Goal: Transaction & Acquisition: Book appointment/travel/reservation

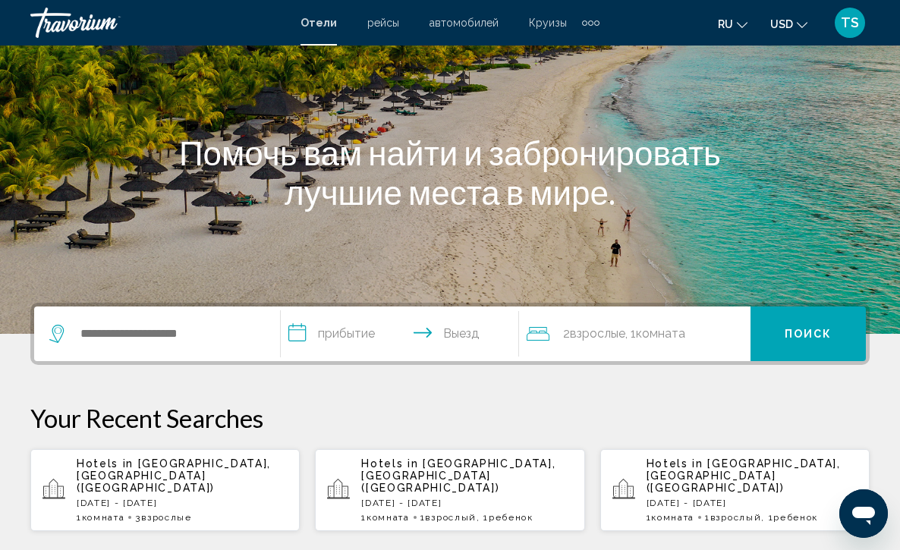
scroll to position [182, 0]
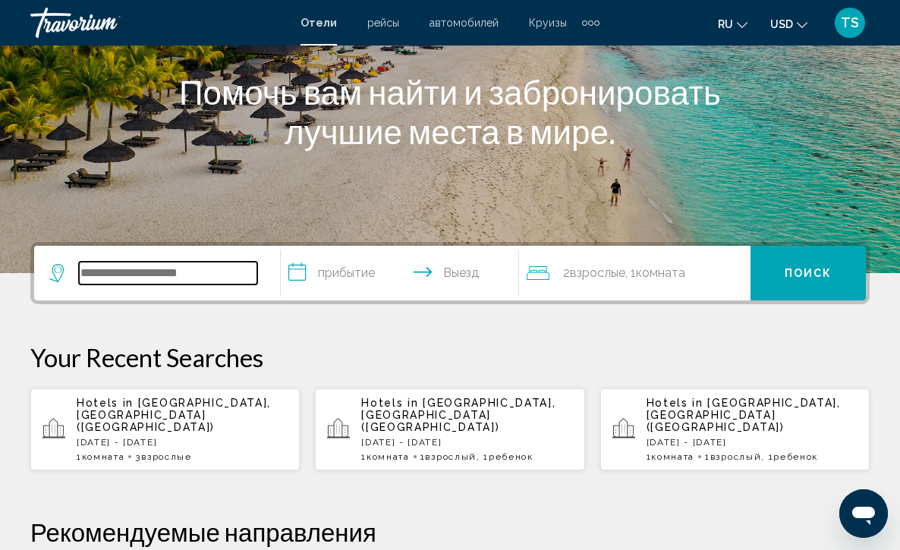
click at [153, 274] on input "Search widget" at bounding box center [168, 273] width 178 height 23
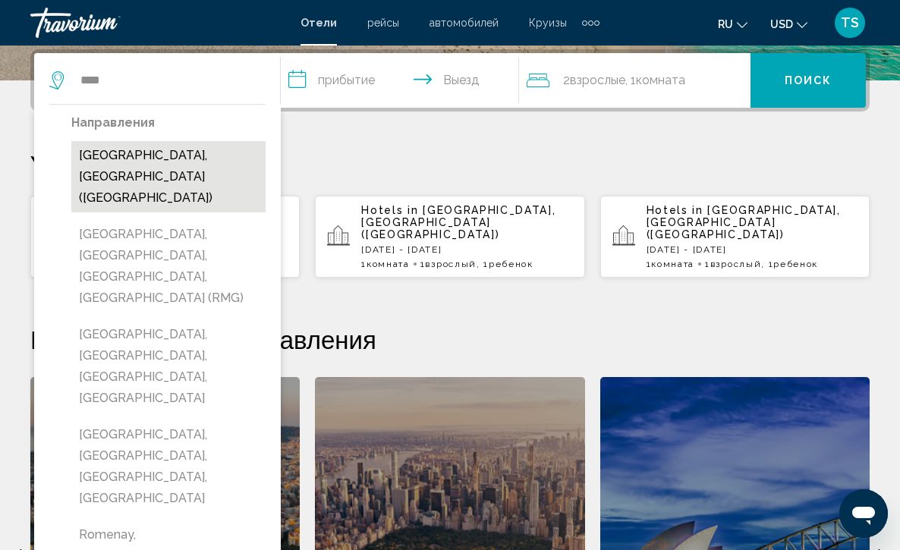
click at [162, 160] on button "[GEOGRAPHIC_DATA], [GEOGRAPHIC_DATA] ([GEOGRAPHIC_DATA])" at bounding box center [168, 176] width 194 height 71
type input "**********"
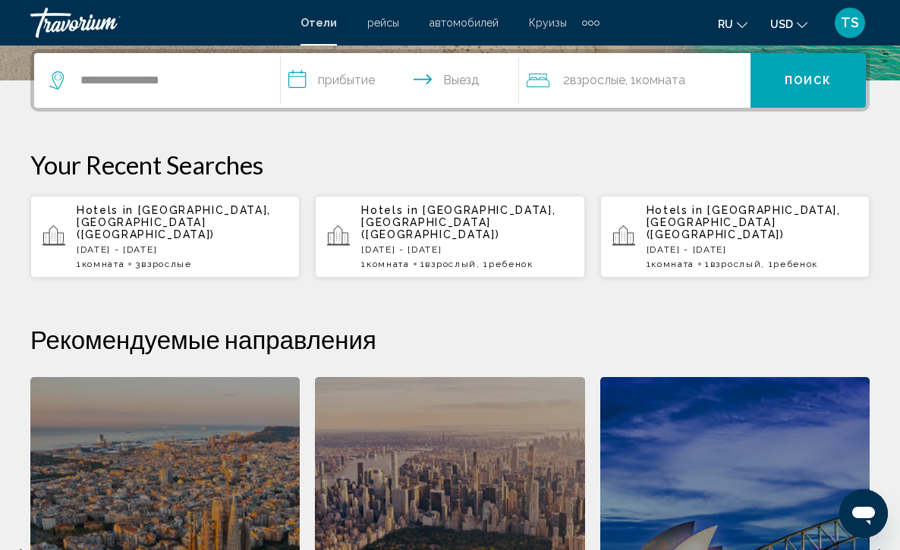
click at [300, 76] on input "**********" at bounding box center [403, 82] width 245 height 59
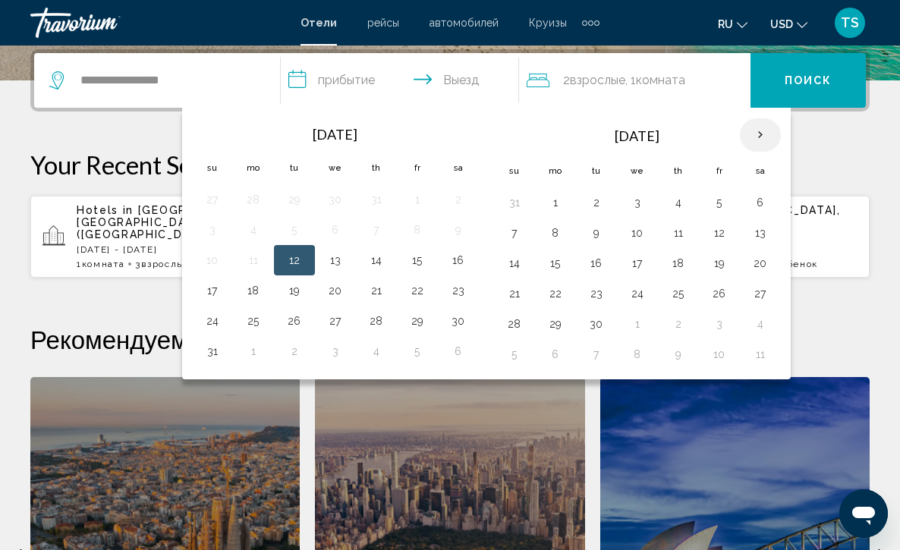
click at [767, 134] on th "Next month" at bounding box center [760, 134] width 41 height 33
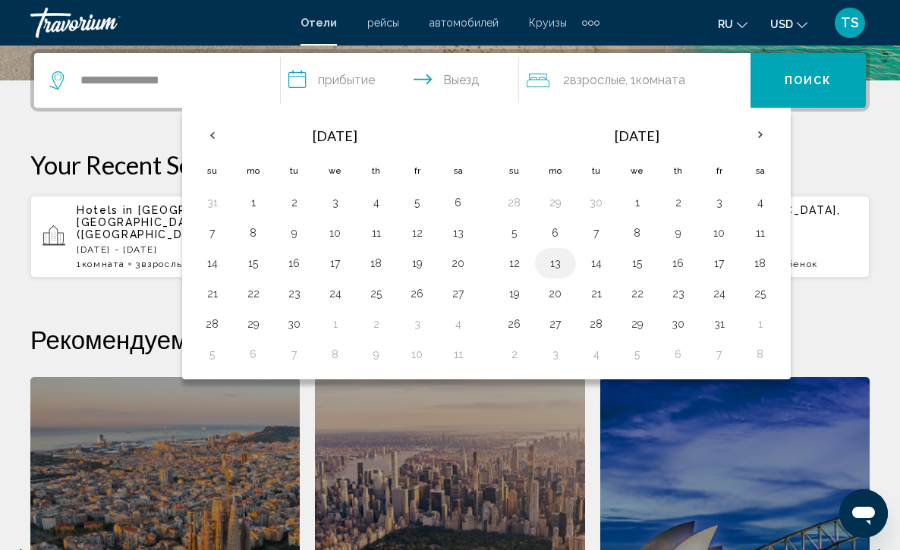
click at [558, 270] on button "13" at bounding box center [555, 263] width 24 height 21
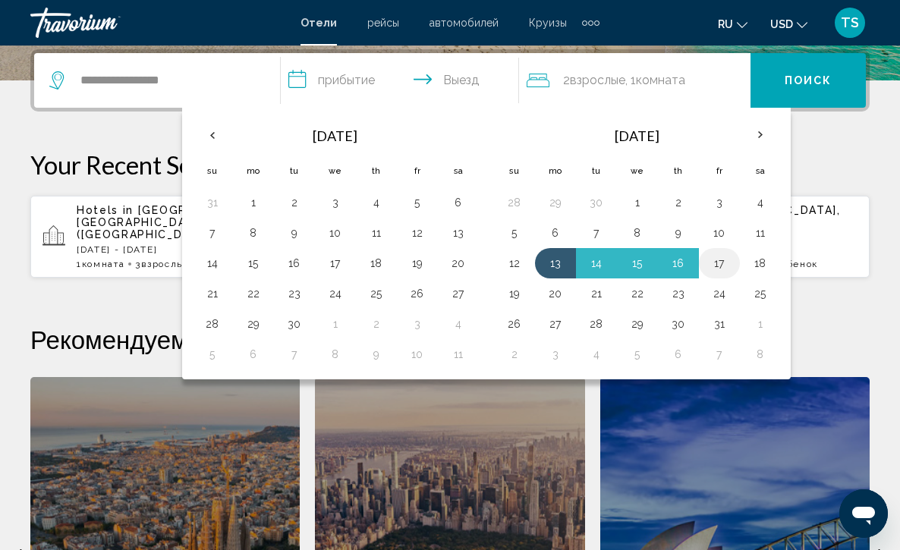
click at [722, 265] on button "17" at bounding box center [719, 263] width 24 height 21
type input "**********"
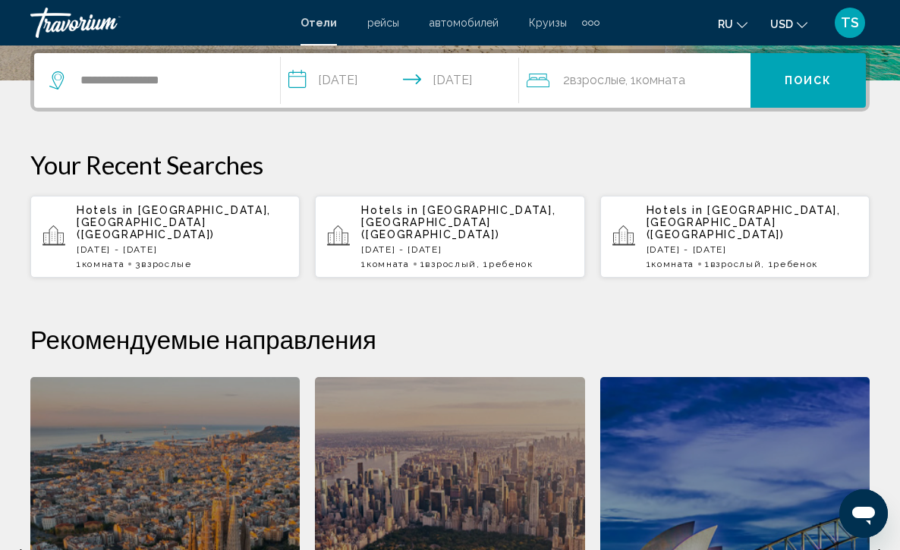
click at [594, 97] on div "2 Взрослый Взрослые , 1 Комната номера" at bounding box center [639, 80] width 224 height 55
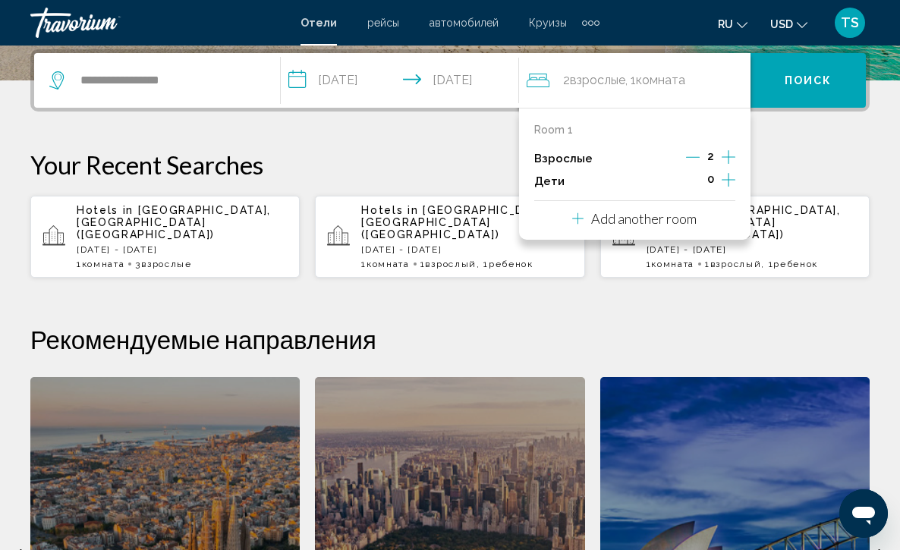
click at [728, 160] on icon "Increment adults" at bounding box center [728, 157] width 14 height 14
click at [815, 129] on div "**********" at bounding box center [450, 398] width 900 height 698
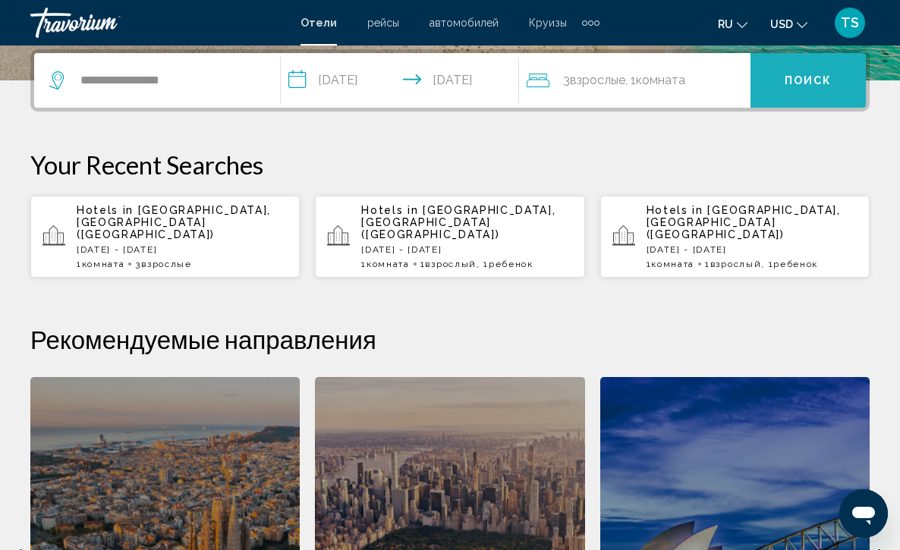
click at [805, 77] on span "Поиск" at bounding box center [808, 81] width 48 height 12
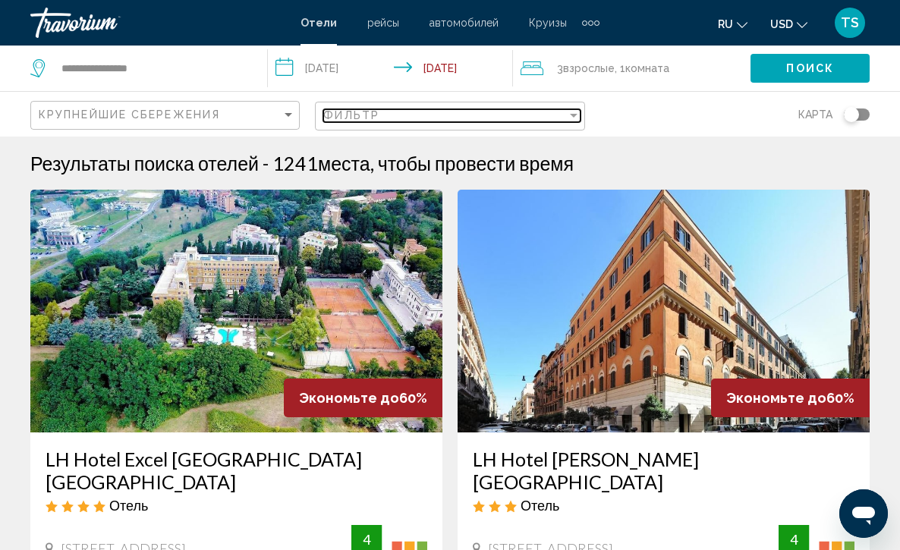
click at [570, 121] on div "Filter" at bounding box center [574, 115] width 14 height 12
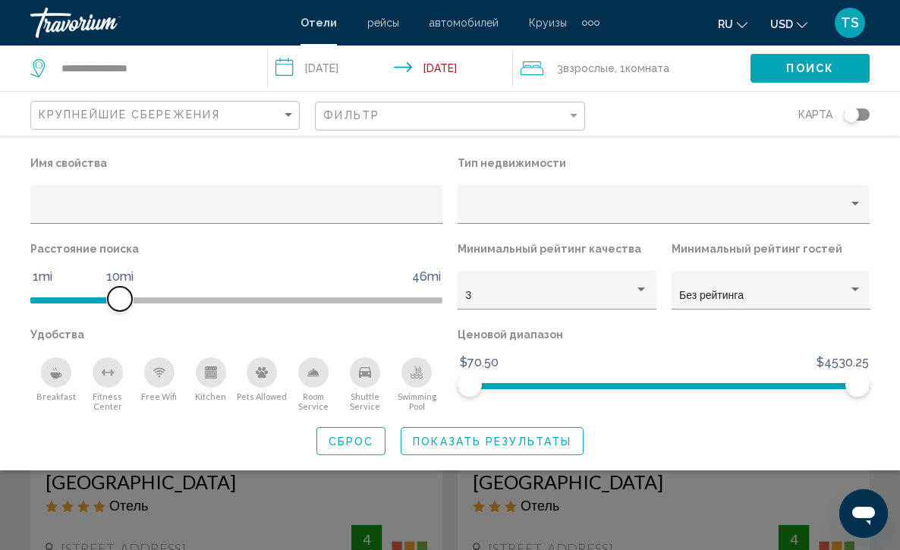
drag, startPoint x: 290, startPoint y: 299, endPoint x: 122, endPoint y: 284, distance: 168.3
click at [122, 297] on ngx-slider "1mi 46mi 10mi" at bounding box center [236, 298] width 412 height 3
drag, startPoint x: 114, startPoint y: 294, endPoint x: 55, endPoint y: 297, distance: 58.5
click at [55, 297] on span "Hotel Filters" at bounding box center [51, 299] width 24 height 24
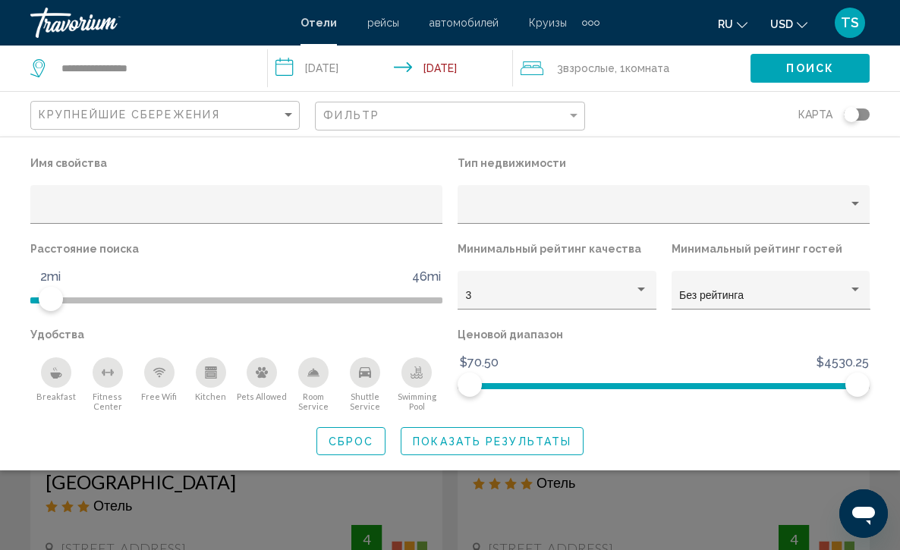
click at [56, 372] on icon "Breakfast" at bounding box center [56, 368] width 2 height 5
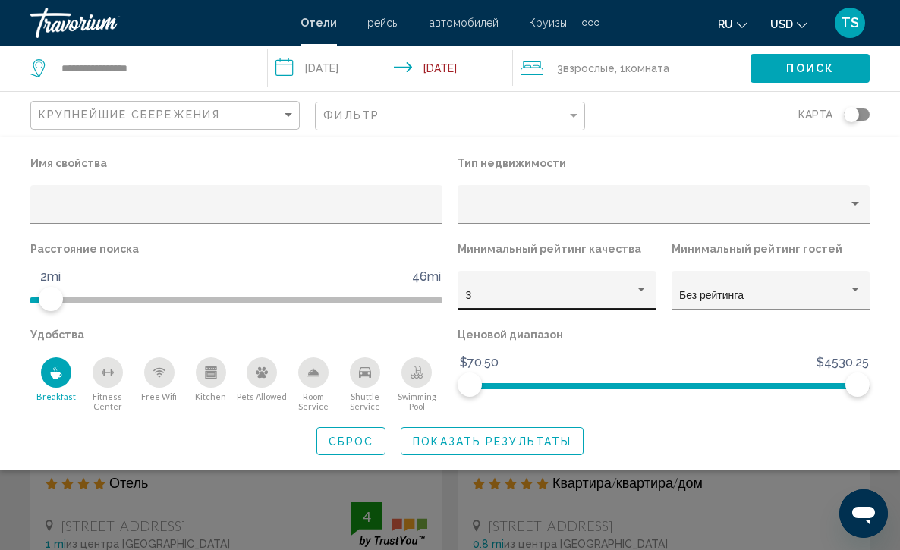
click at [642, 289] on div "Hotel Filters" at bounding box center [641, 290] width 8 height 4
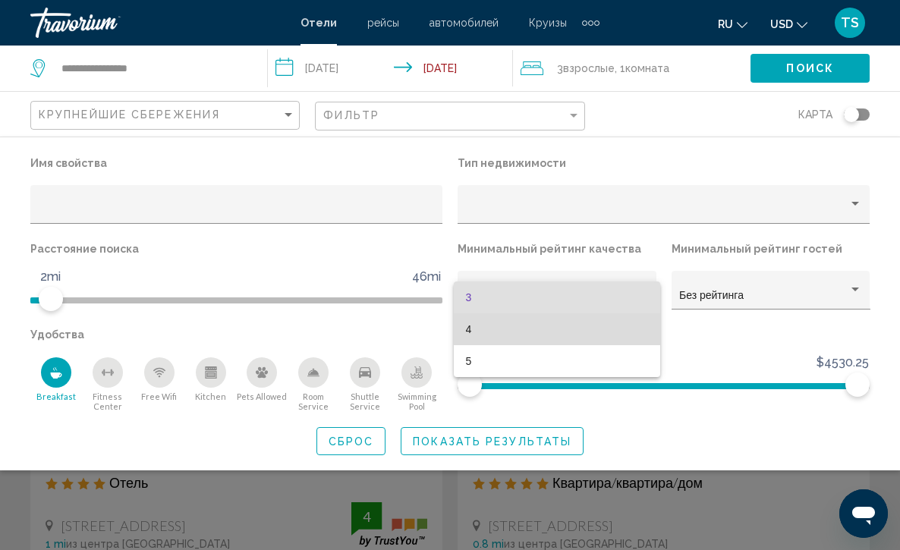
click at [627, 329] on span "4" at bounding box center [557, 329] width 183 height 32
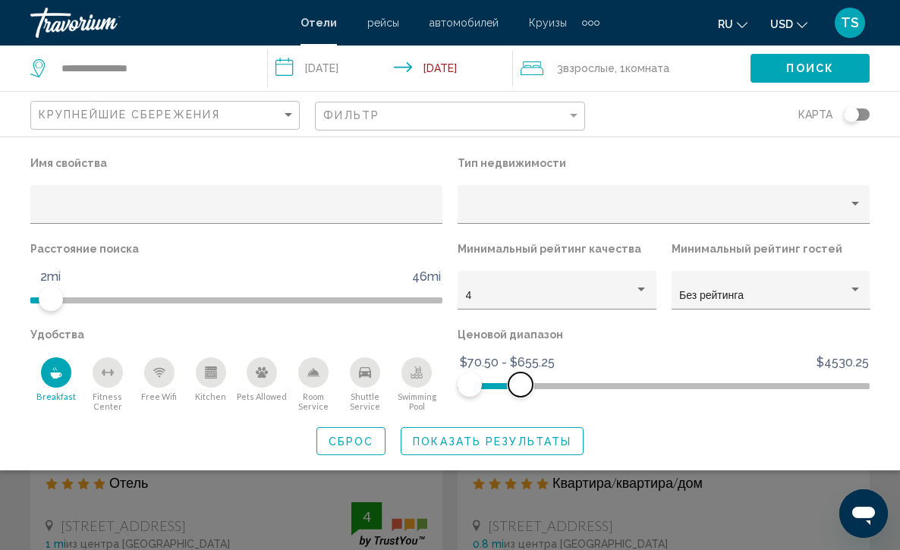
drag, startPoint x: 851, startPoint y: 384, endPoint x: 513, endPoint y: 430, distance: 341.5
click at [513, 430] on div "Имя свойства Тип недвижимости Расстояние поиска 1mi 46mi 2mi Минимальный рейтин…" at bounding box center [450, 303] width 900 height 303
drag, startPoint x: 511, startPoint y: 383, endPoint x: 499, endPoint y: 384, distance: 11.4
click at [499, 384] on span "Hotel Filters" at bounding box center [499, 385] width 24 height 24
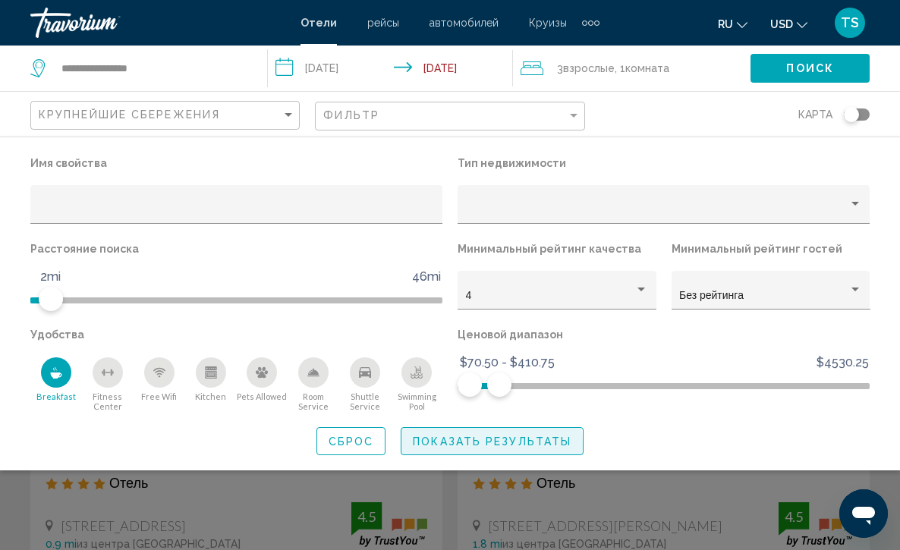
click at [478, 448] on span "Показать результаты" at bounding box center [492, 441] width 159 height 12
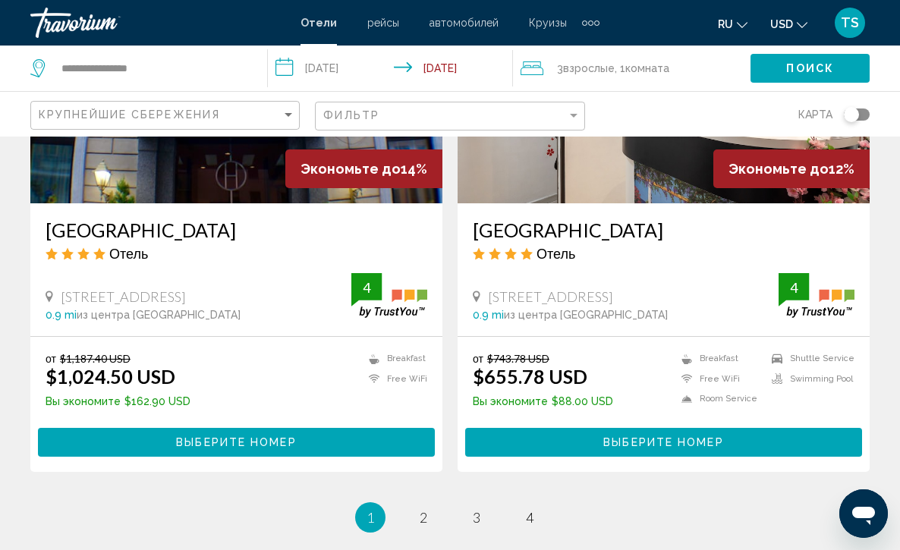
scroll to position [2990, 0]
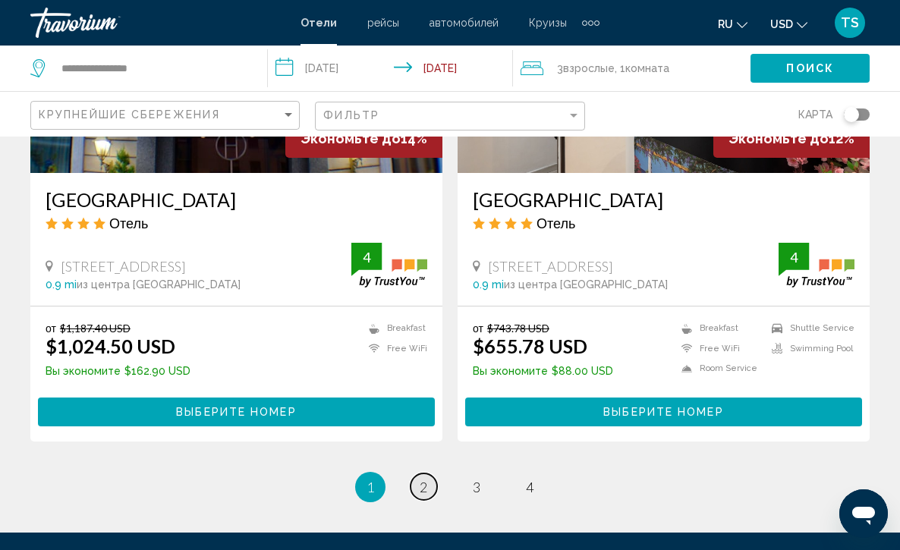
click at [422, 479] on span "2" at bounding box center [424, 487] width 8 height 17
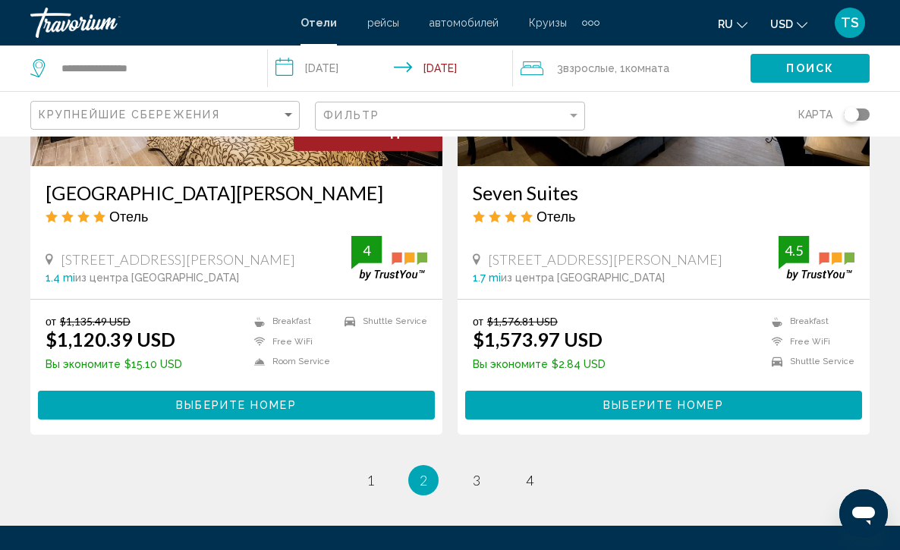
scroll to position [3004, 0]
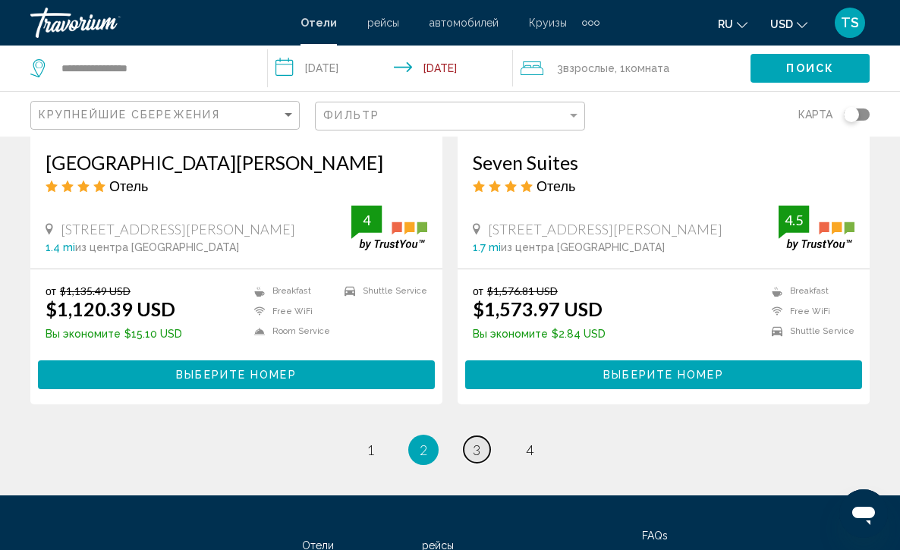
click at [477, 446] on span "3" at bounding box center [477, 450] width 8 height 17
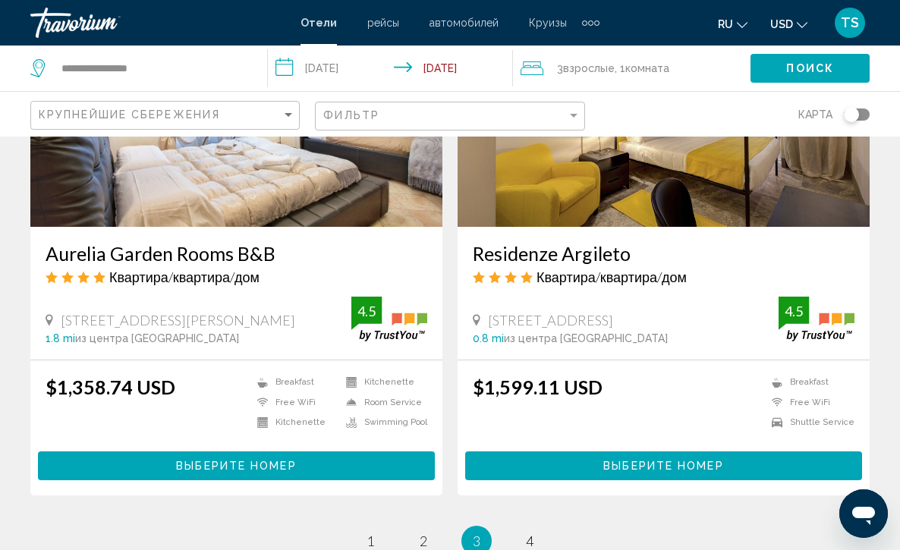
scroll to position [2944, 0]
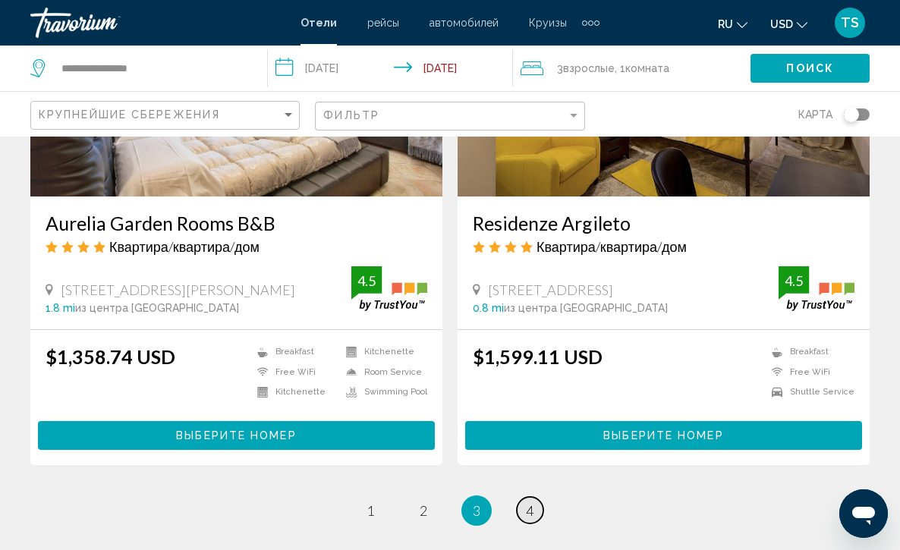
click at [535, 514] on link "page 4" at bounding box center [530, 510] width 27 height 27
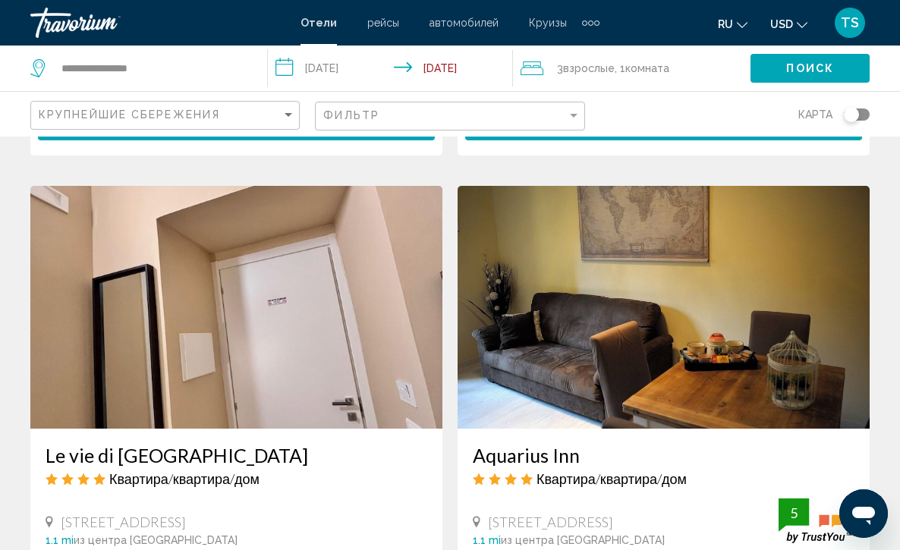
scroll to position [2124, 0]
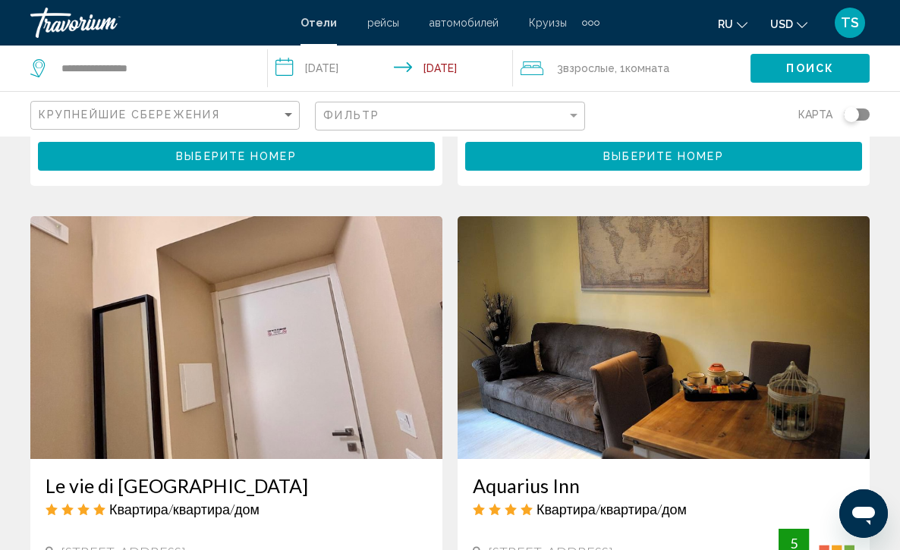
click at [638, 341] on img "Main content" at bounding box center [663, 337] width 412 height 243
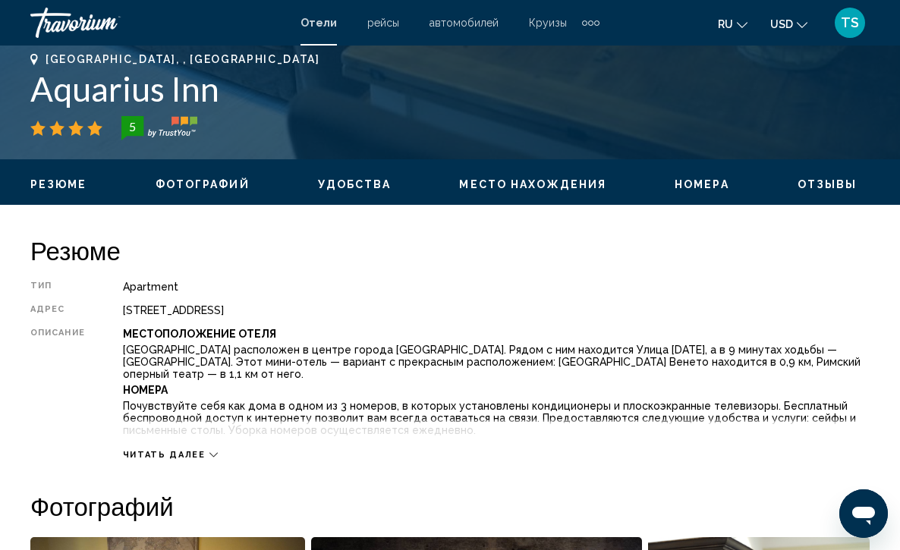
scroll to position [637, 0]
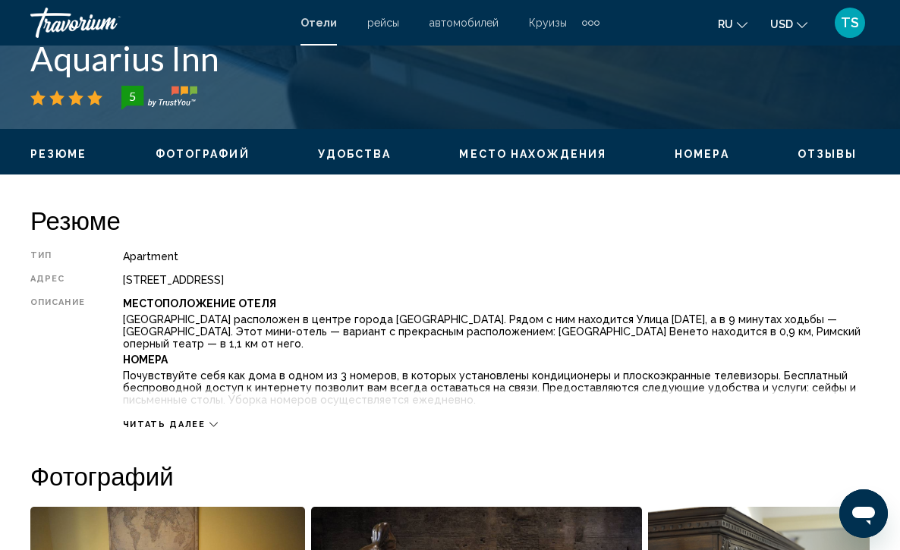
click at [209, 420] on icon "Main content" at bounding box center [213, 424] width 8 height 8
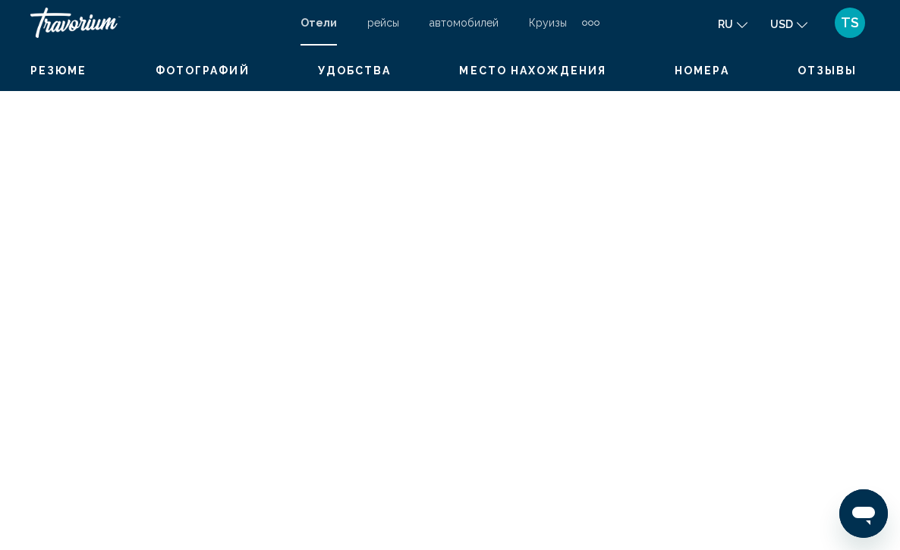
scroll to position [3221, 0]
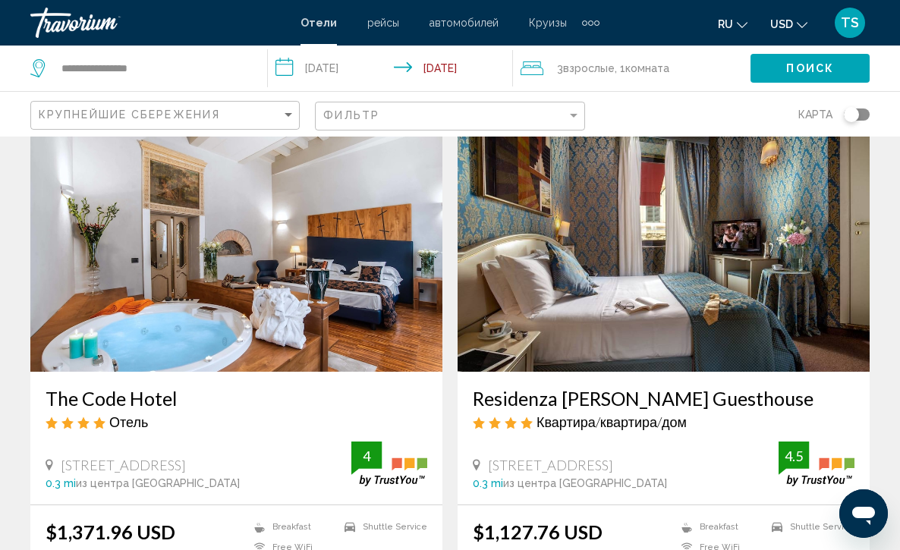
scroll to position [91, 0]
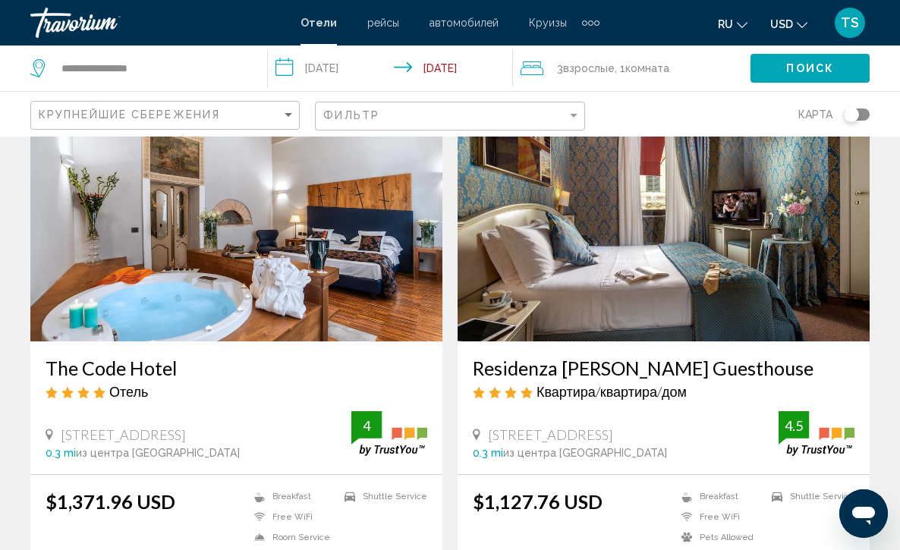
click at [606, 262] on img "Main content" at bounding box center [663, 220] width 412 height 243
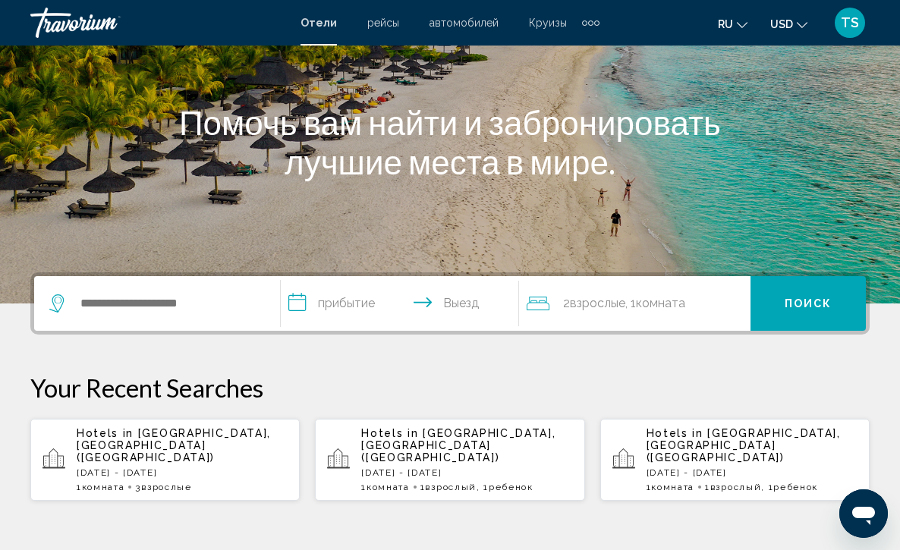
scroll to position [182, 0]
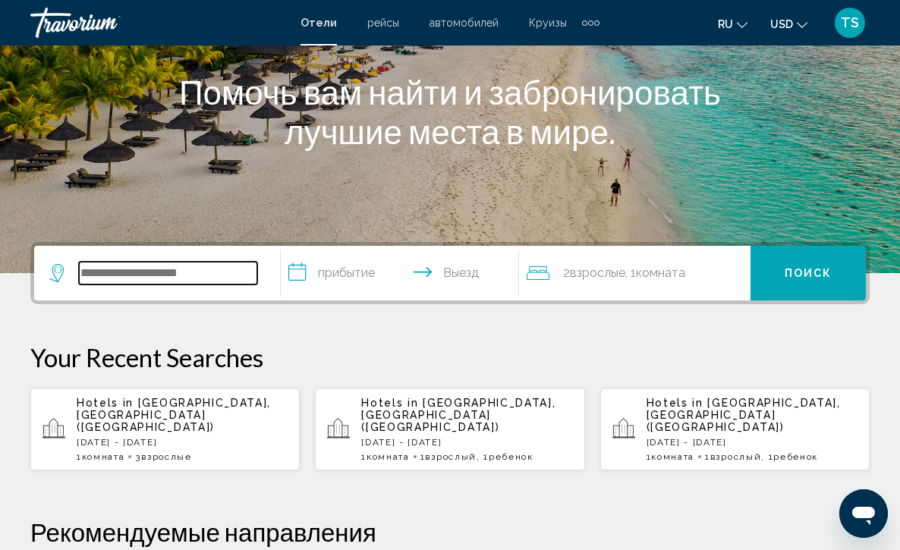
click at [126, 272] on input "Search widget" at bounding box center [168, 273] width 178 height 23
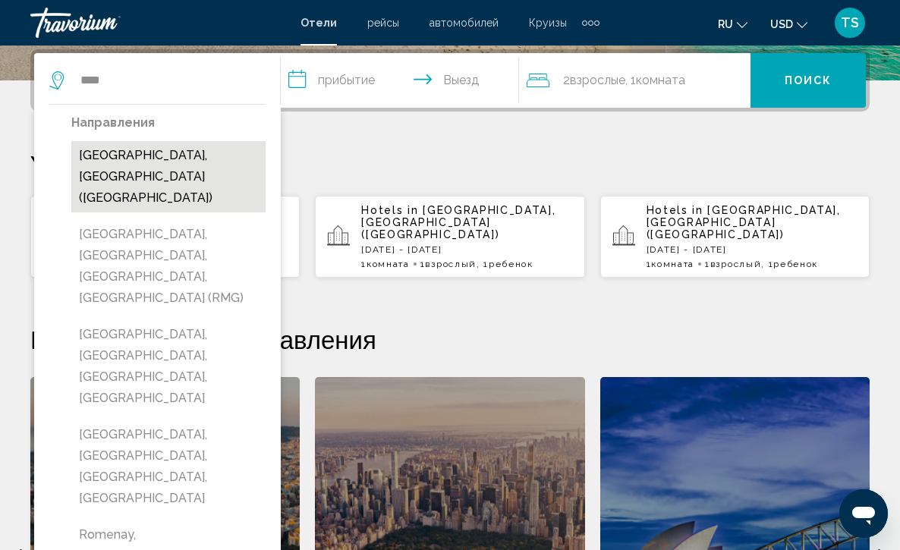
click at [170, 153] on button "[GEOGRAPHIC_DATA], [GEOGRAPHIC_DATA] ([GEOGRAPHIC_DATA])" at bounding box center [168, 176] width 194 height 71
type input "**********"
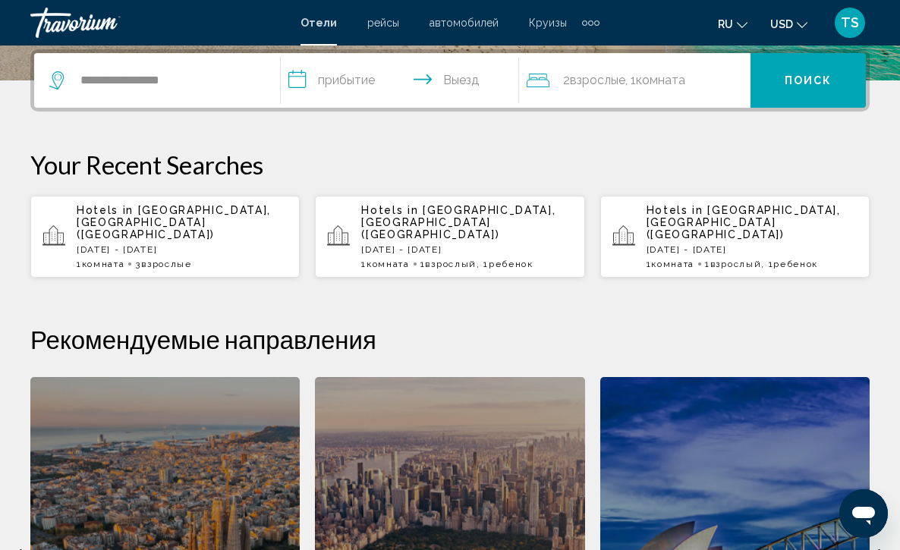
click at [294, 78] on input "**********" at bounding box center [403, 82] width 245 height 59
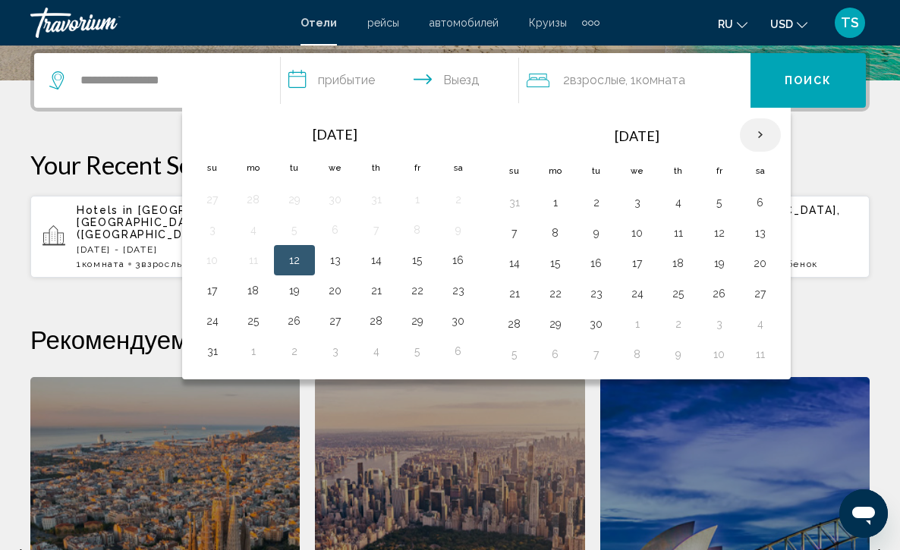
click at [763, 139] on th "Next month" at bounding box center [760, 134] width 41 height 33
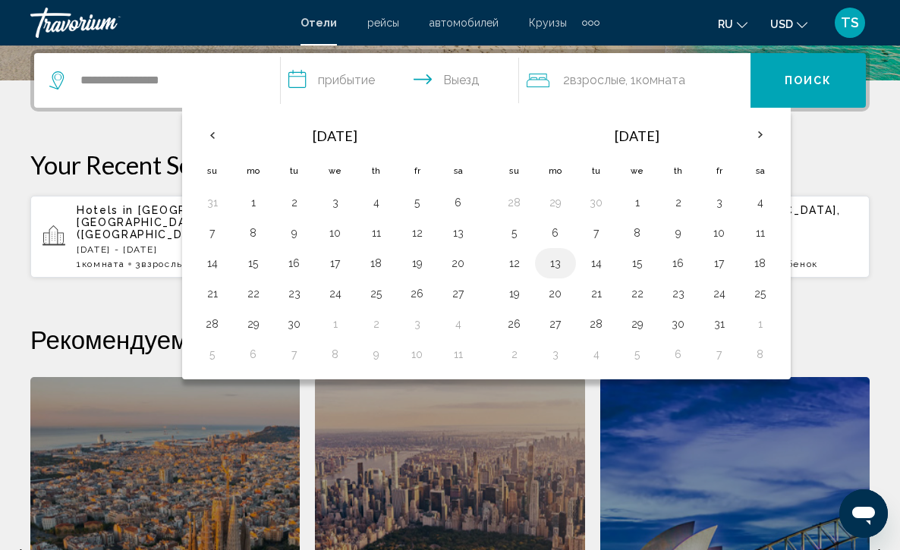
click at [558, 268] on button "13" at bounding box center [555, 263] width 24 height 21
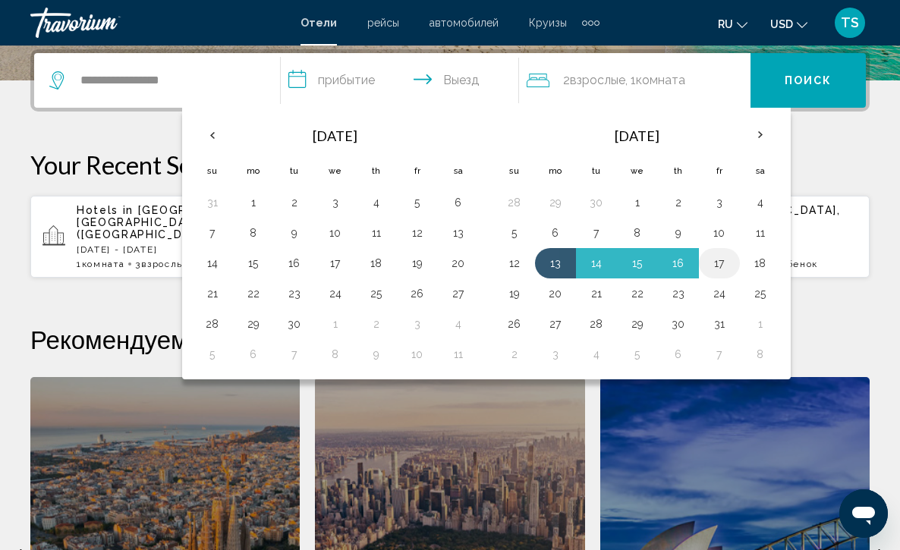
click at [728, 266] on button "17" at bounding box center [719, 263] width 24 height 21
type input "**********"
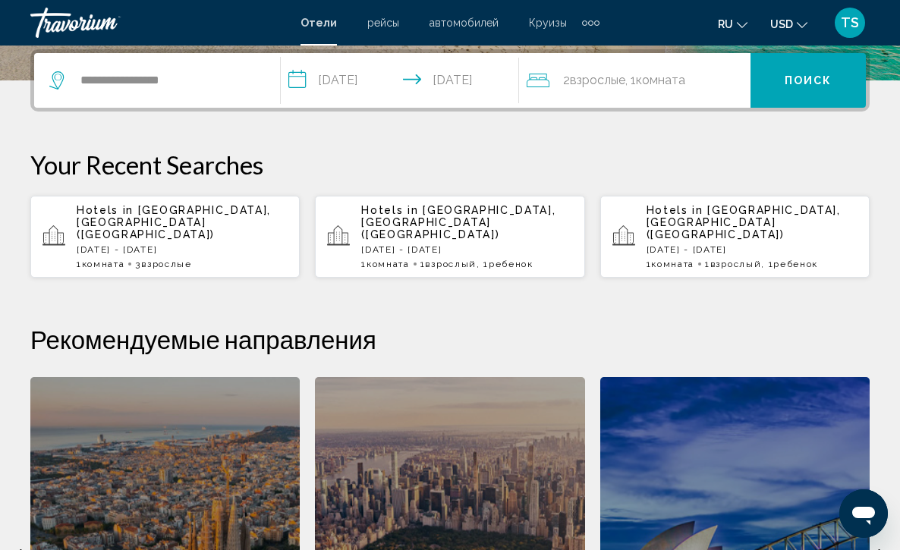
click at [705, 96] on div "2 Взрослый Взрослые , 1 Комната номера" at bounding box center [639, 80] width 224 height 55
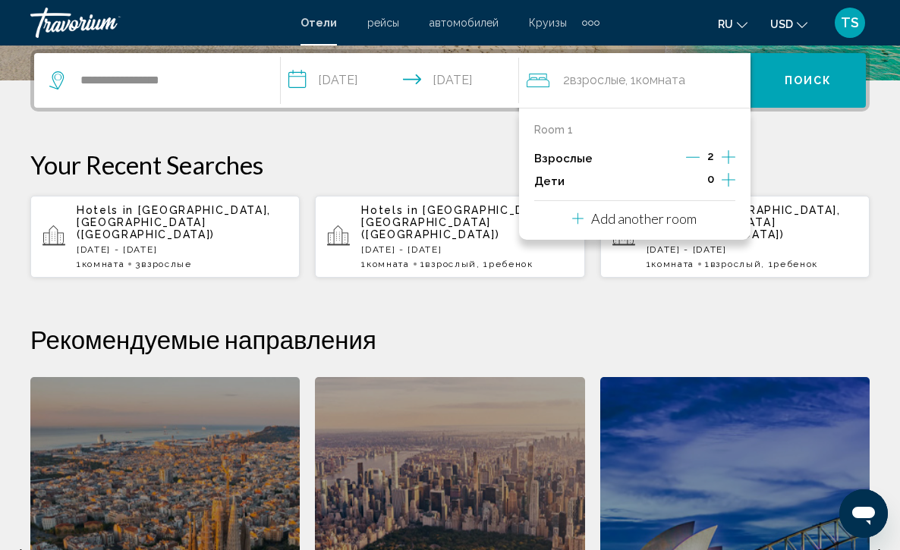
click at [729, 159] on icon "Increment adults" at bounding box center [728, 157] width 14 height 14
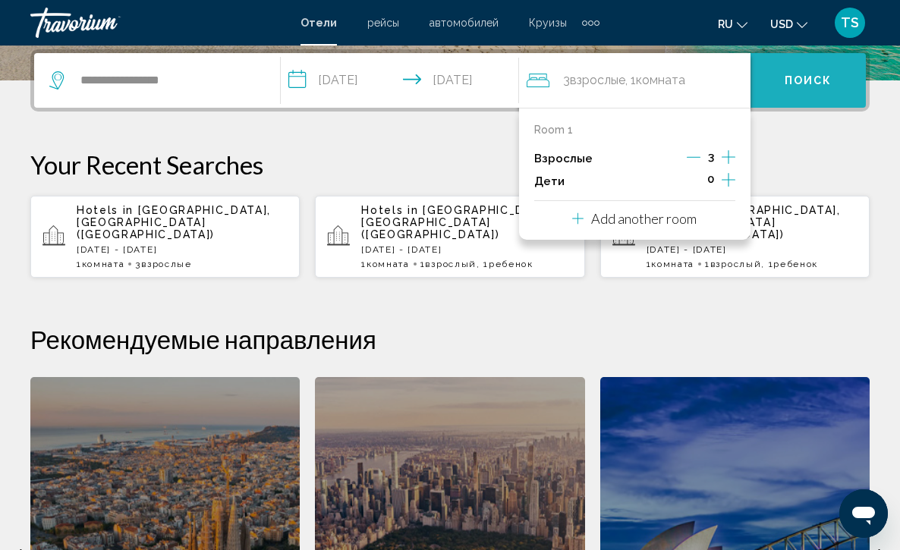
click at [797, 80] on span "Поиск" at bounding box center [808, 81] width 48 height 12
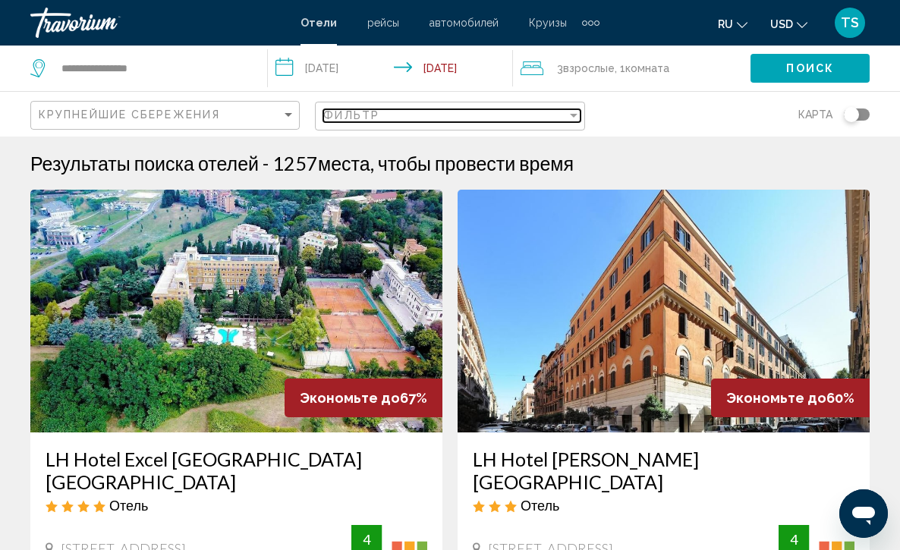
click at [574, 118] on div "Filter" at bounding box center [574, 116] width 8 height 4
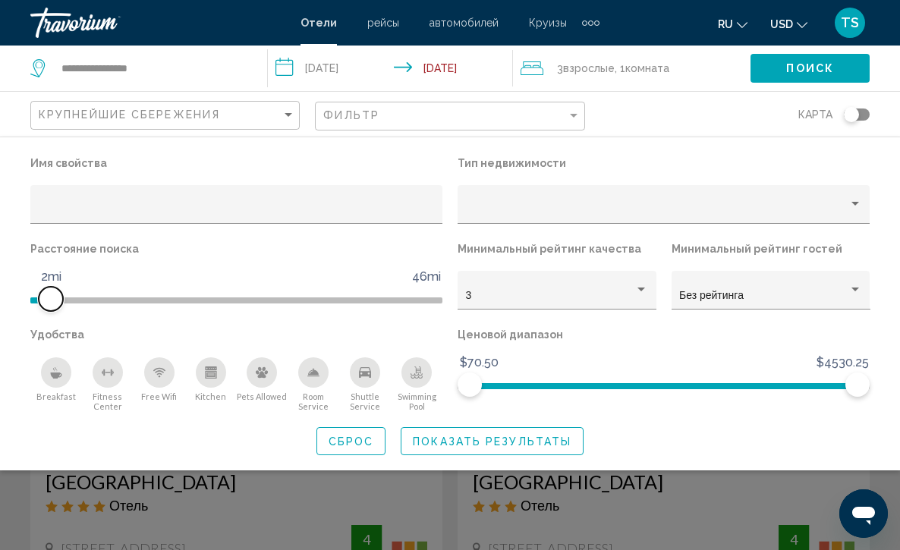
drag, startPoint x: 292, startPoint y: 298, endPoint x: 49, endPoint y: 287, distance: 243.8
click at [49, 297] on ngx-slider "1mi 46mi 2mi" at bounding box center [236, 298] width 412 height 3
click at [58, 375] on icon "Breakfast" at bounding box center [56, 372] width 12 height 12
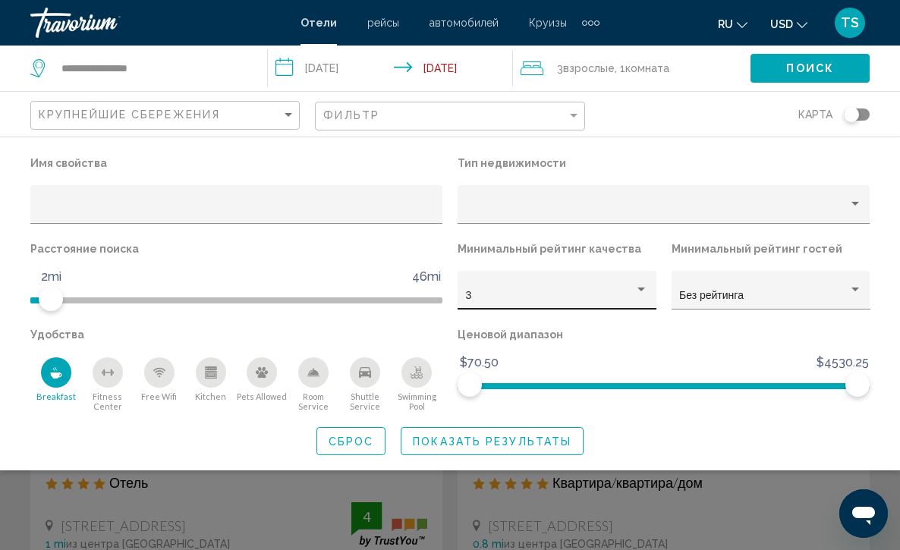
click at [639, 288] on div "Hotel Filters" at bounding box center [641, 290] width 14 height 12
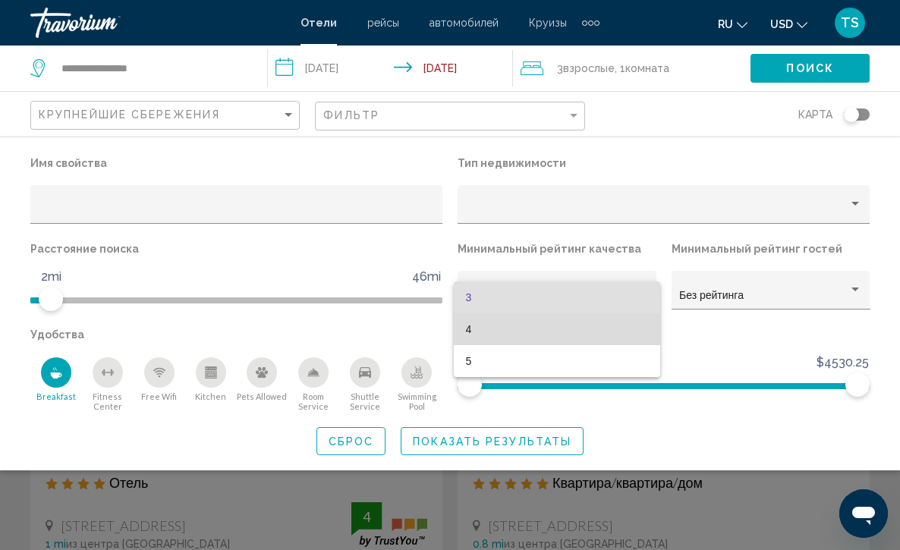
click at [622, 327] on span "4" at bounding box center [557, 329] width 183 height 32
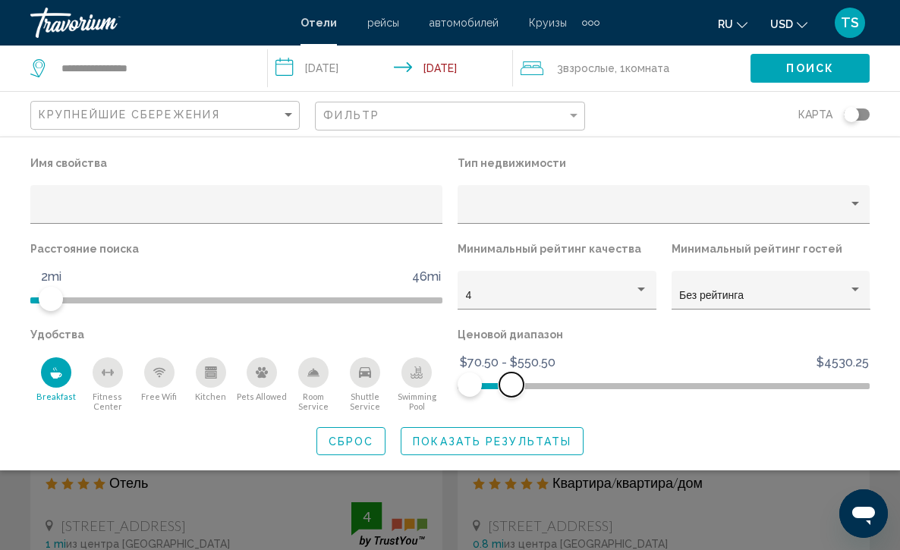
drag, startPoint x: 853, startPoint y: 379, endPoint x: 509, endPoint y: 435, distance: 349.0
click at [509, 435] on div "Имя свойства Тип недвижимости Расстояние поиска 1mi 46mi 2mi Минимальный рейтин…" at bounding box center [450, 303] width 900 height 303
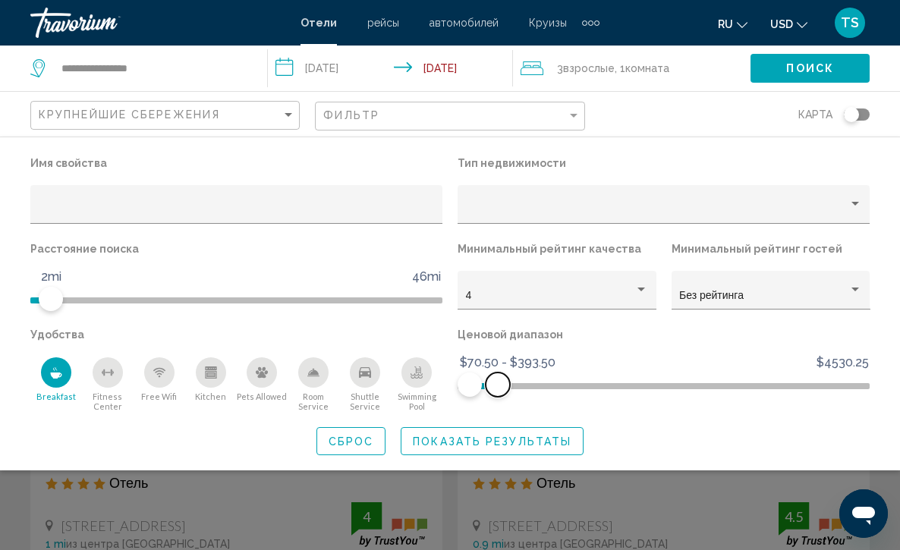
drag, startPoint x: 516, startPoint y: 387, endPoint x: 498, endPoint y: 388, distance: 18.3
click at [498, 388] on span "Hotel Filters" at bounding box center [498, 385] width 24 height 24
click at [461, 448] on span "Показать результаты" at bounding box center [492, 441] width 159 height 12
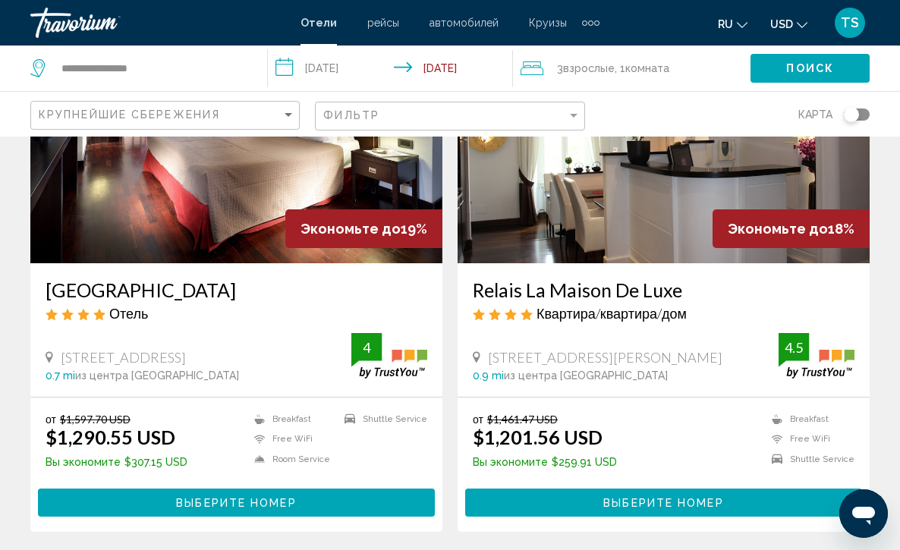
scroll to position [1808, 0]
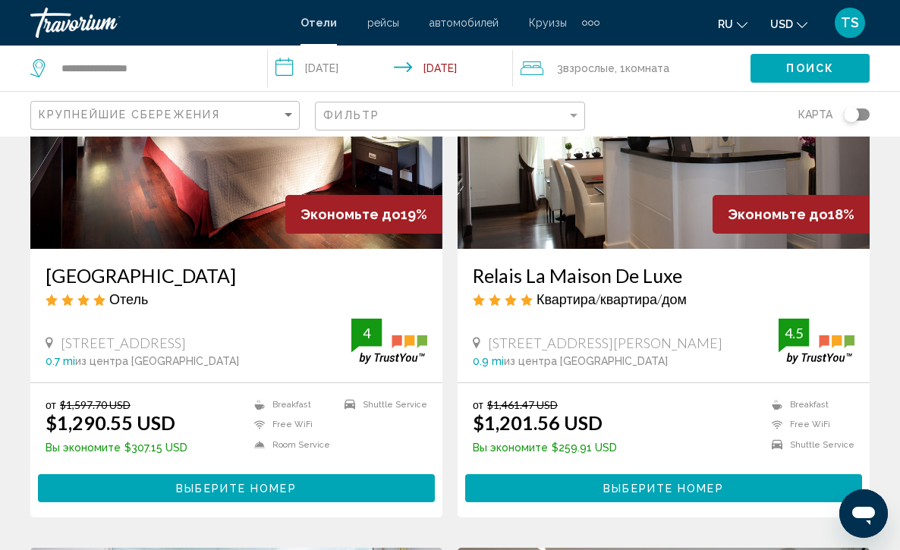
click at [220, 176] on img "Main content" at bounding box center [236, 127] width 412 height 243
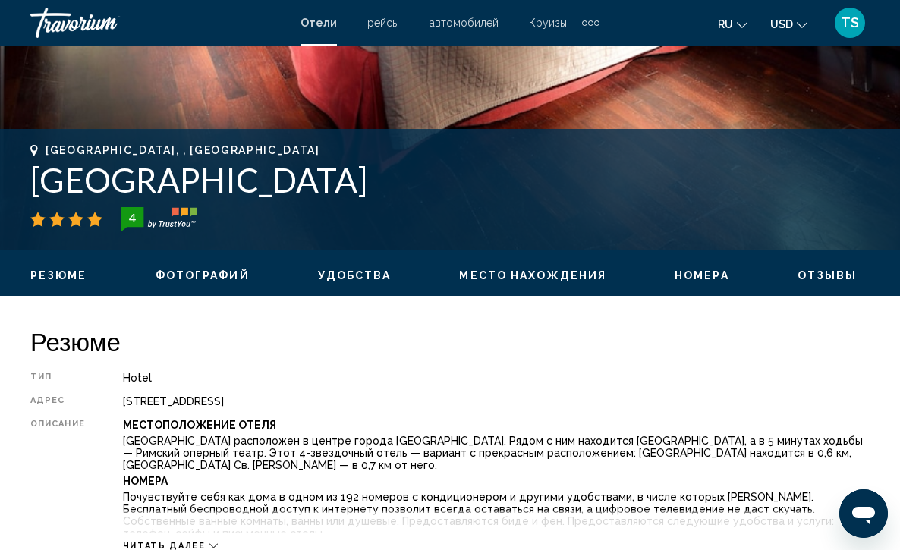
scroll to position [546, 0]
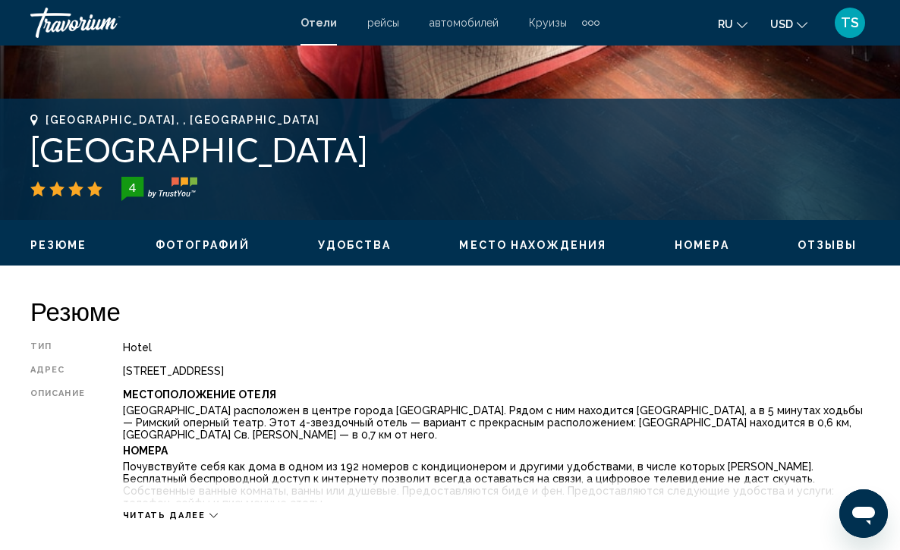
click at [177, 511] on span "Читать далее" at bounding box center [164, 516] width 83 height 10
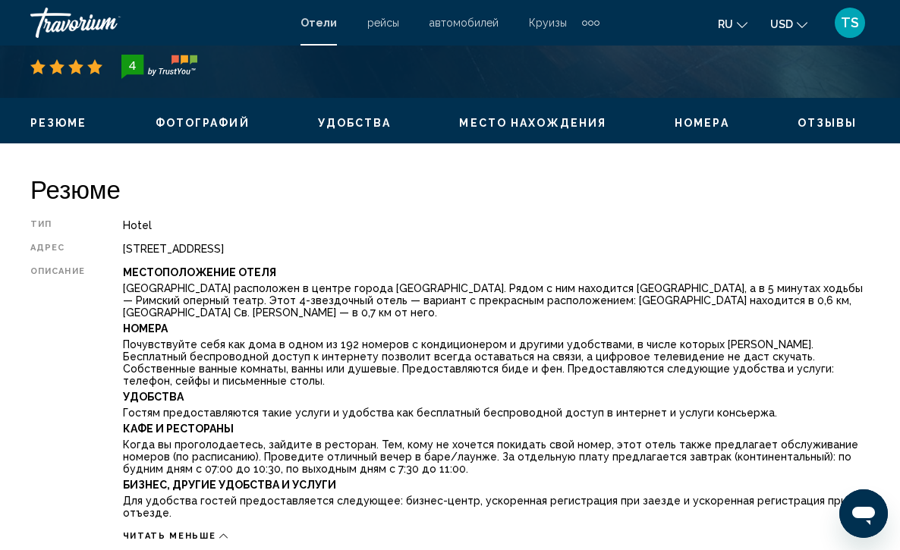
scroll to position [638, 0]
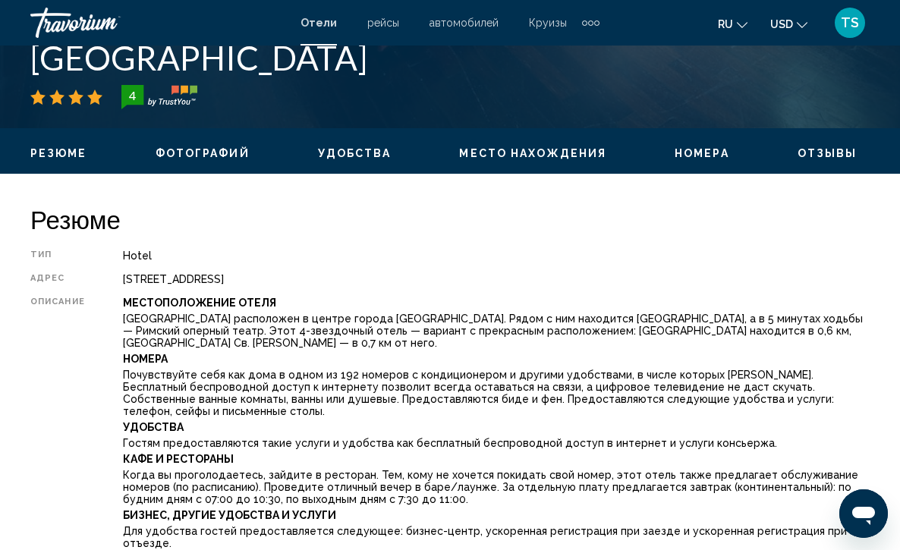
click at [831, 154] on span "Отзывы" at bounding box center [827, 153] width 60 height 12
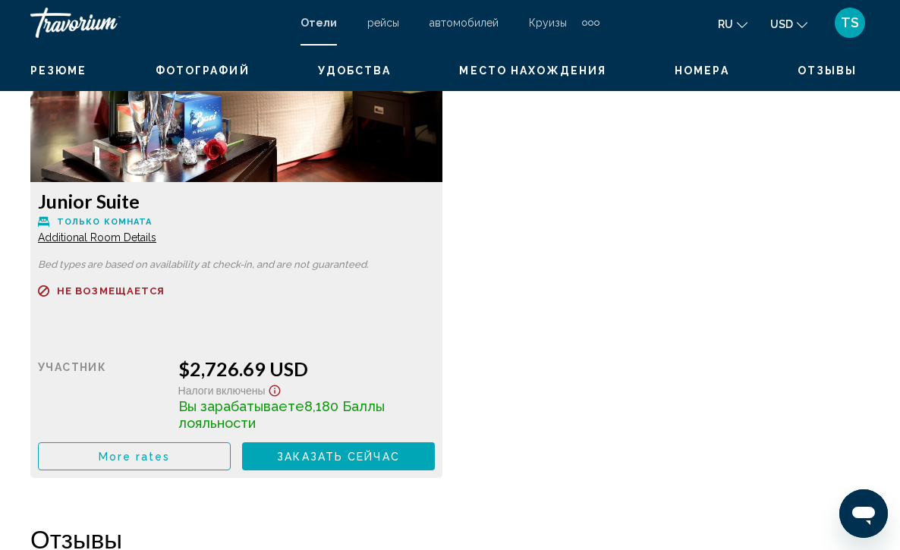
scroll to position [4139, 0]
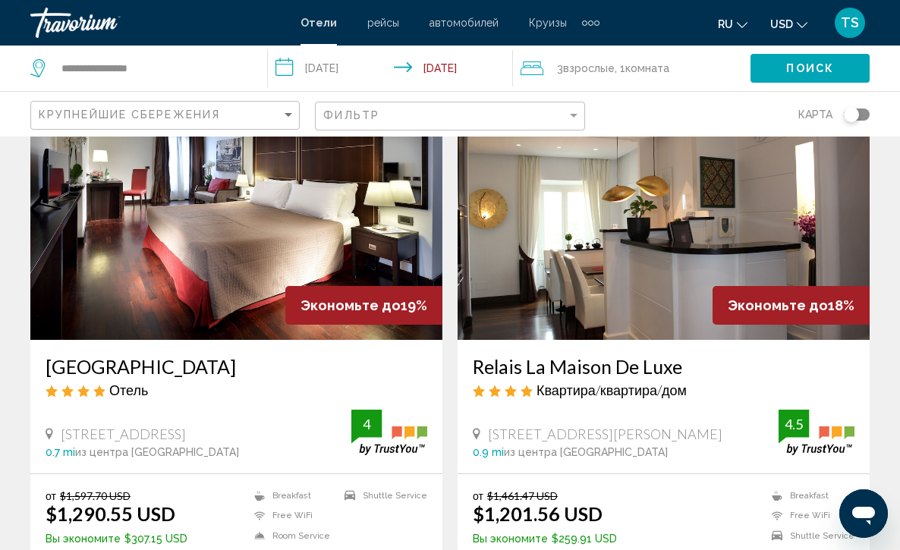
scroll to position [1747, 0]
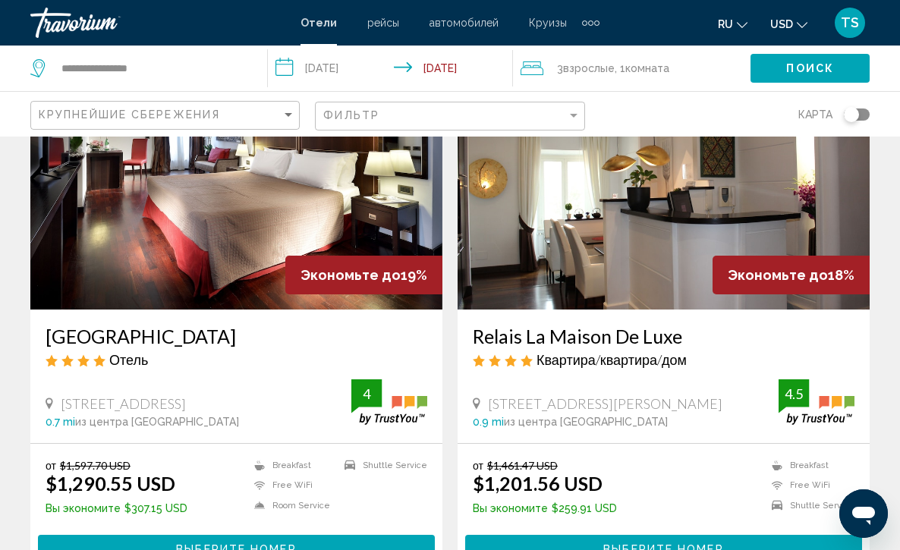
click at [608, 229] on img "Main content" at bounding box center [663, 188] width 412 height 243
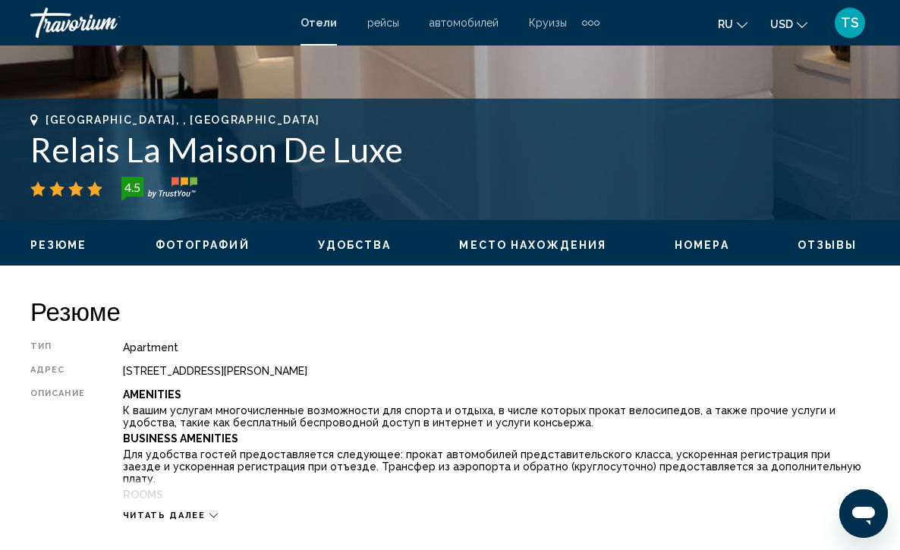
scroll to position [607, 0]
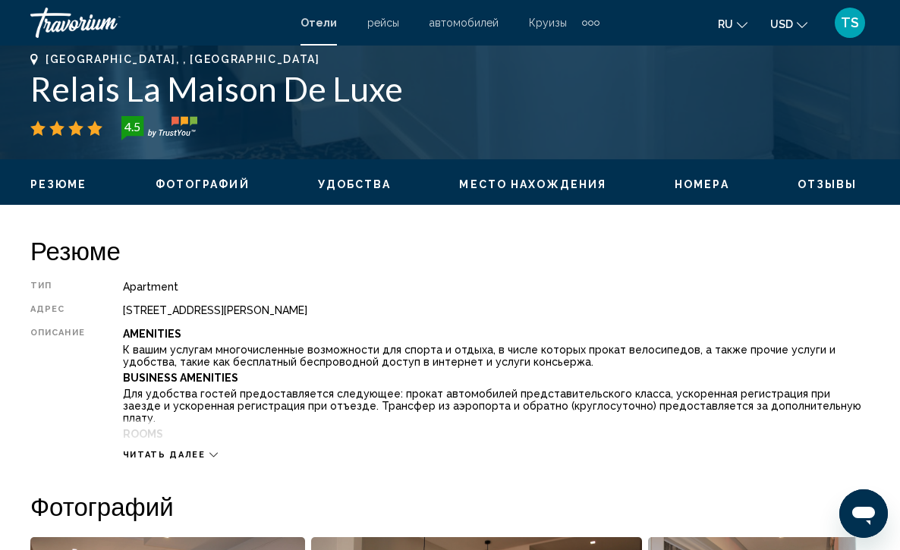
click at [209, 452] on icon "Main content" at bounding box center [213, 455] width 8 height 8
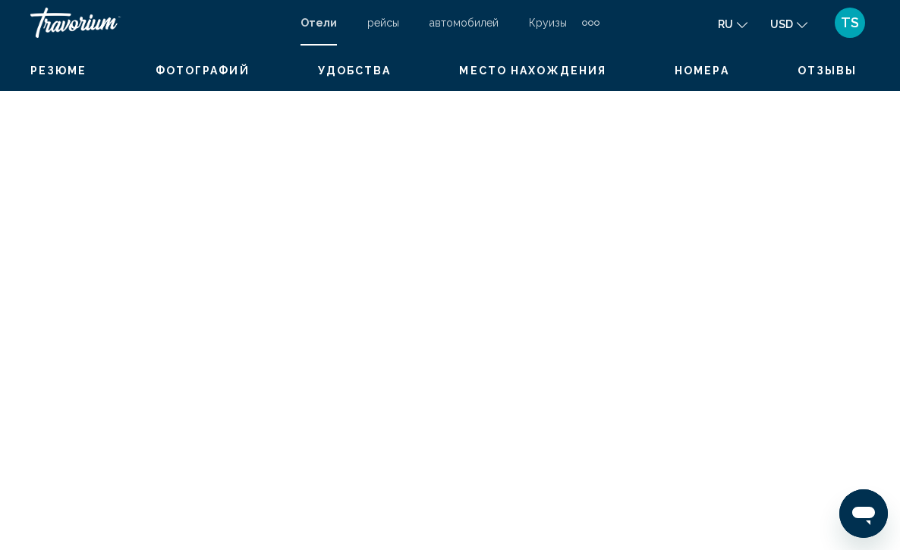
scroll to position [3638, 0]
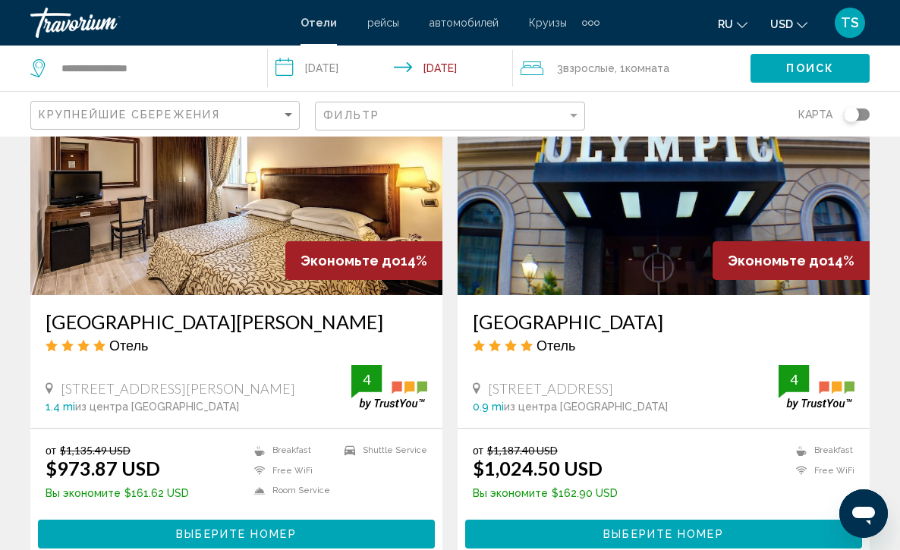
scroll to position [2898, 0]
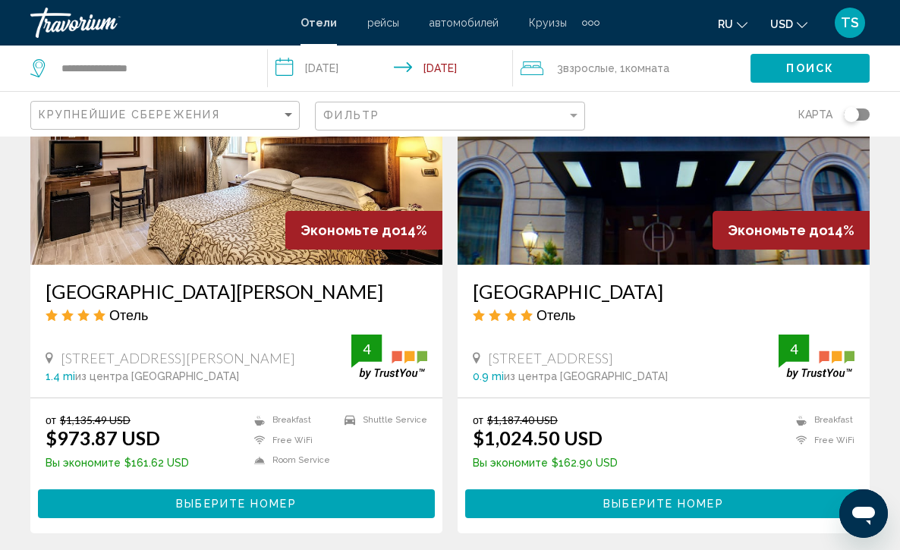
click at [606, 194] on img "Main content" at bounding box center [663, 143] width 412 height 243
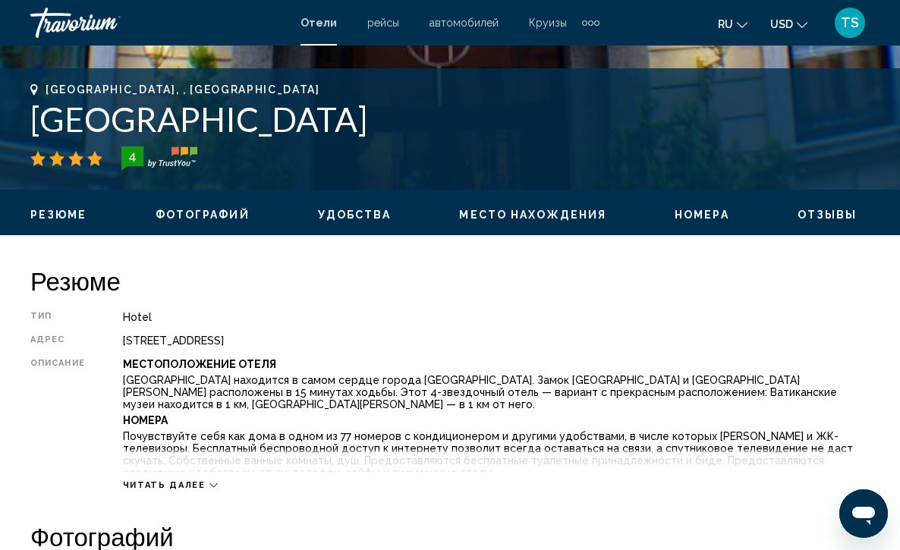
scroll to position [607, 0]
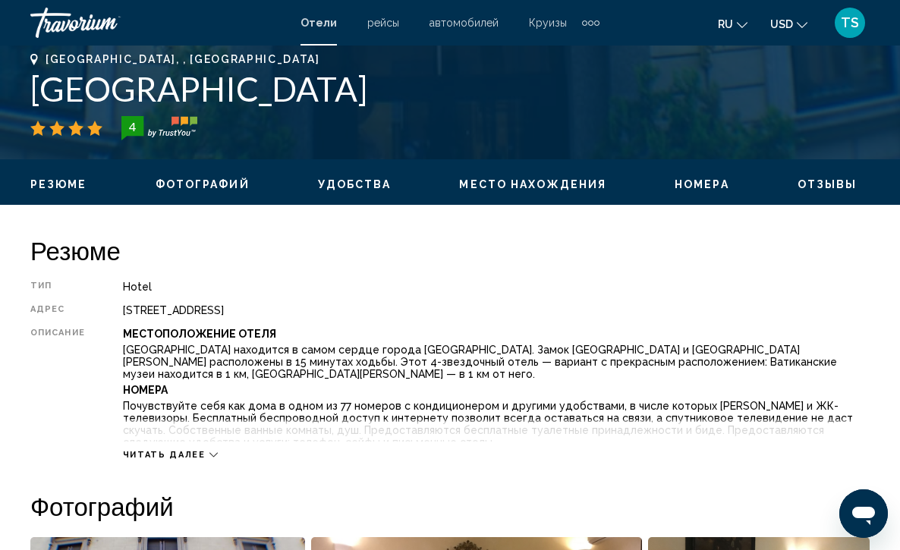
click at [210, 451] on icon "Main content" at bounding box center [213, 455] width 8 height 8
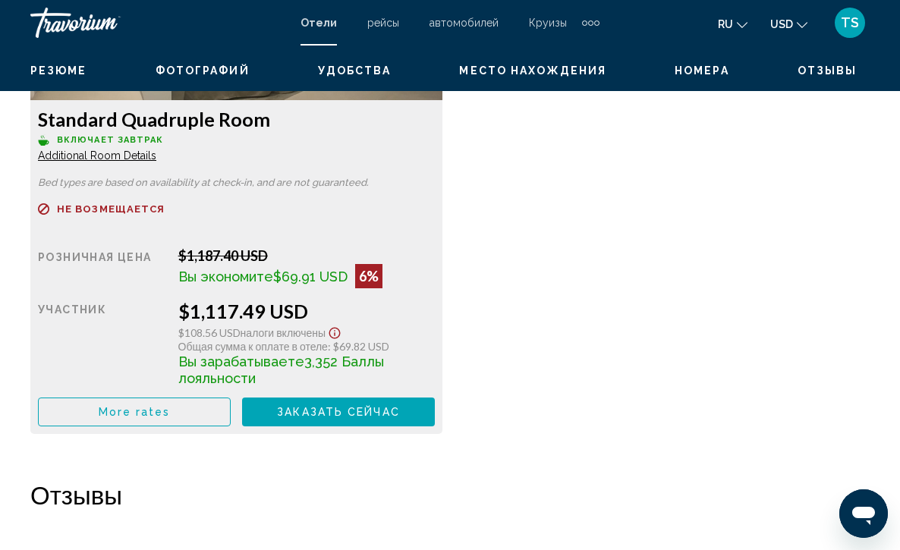
scroll to position [3154, 0]
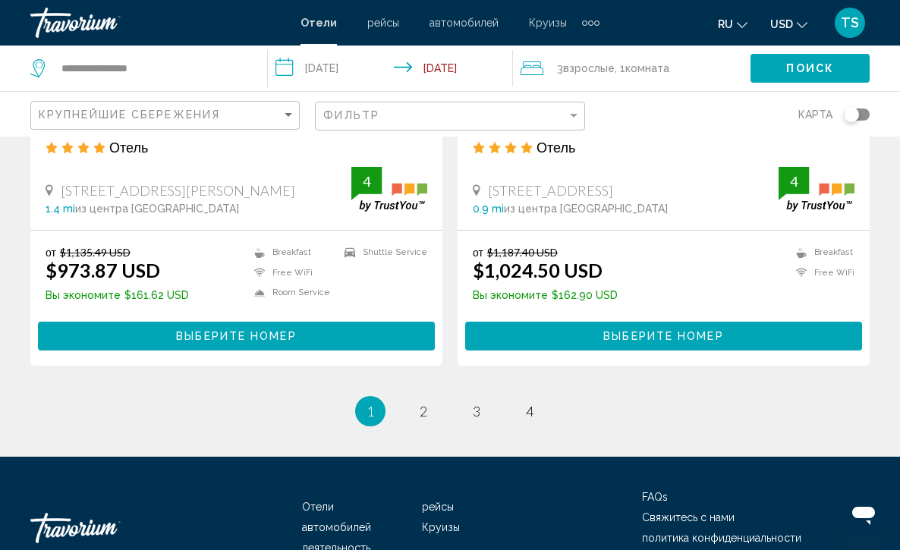
scroll to position [3096, 0]
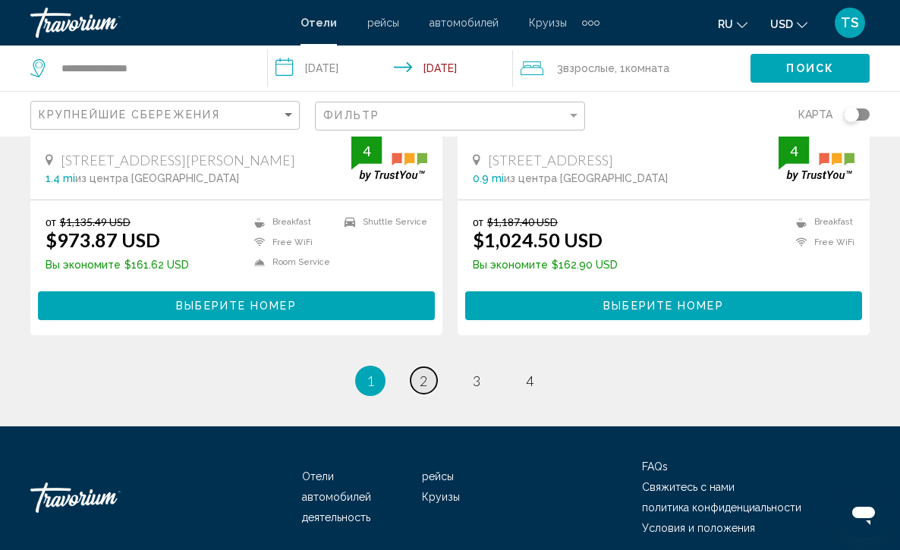
click at [427, 373] on span "2" at bounding box center [424, 381] width 8 height 17
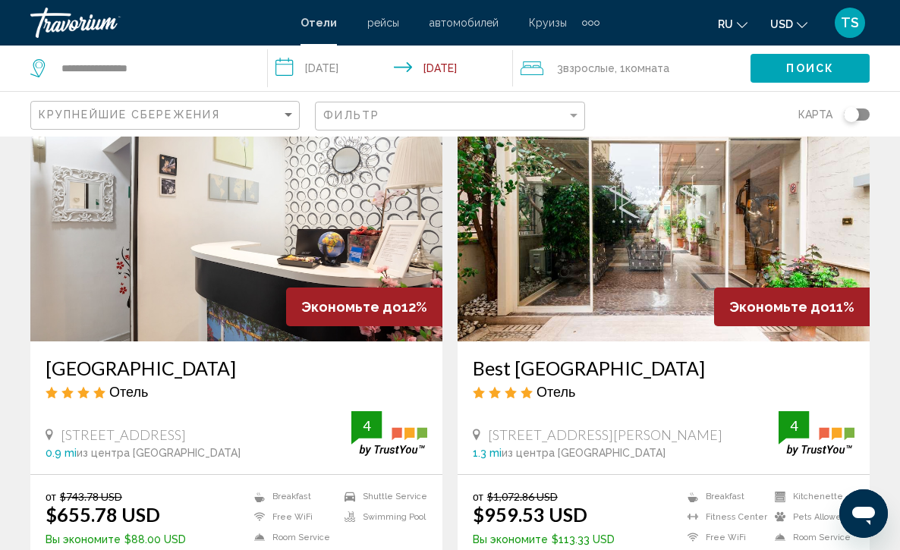
scroll to position [121, 0]
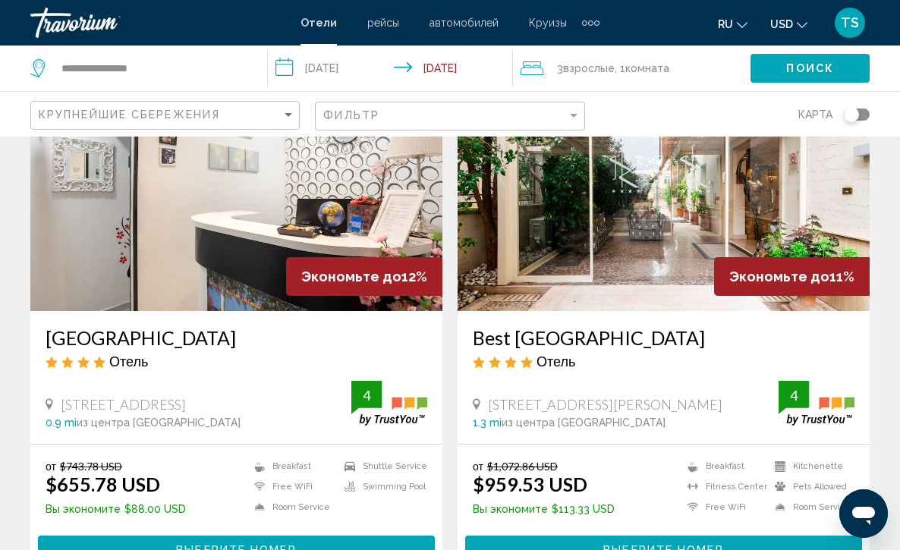
click at [259, 233] on img "Main content" at bounding box center [236, 189] width 412 height 243
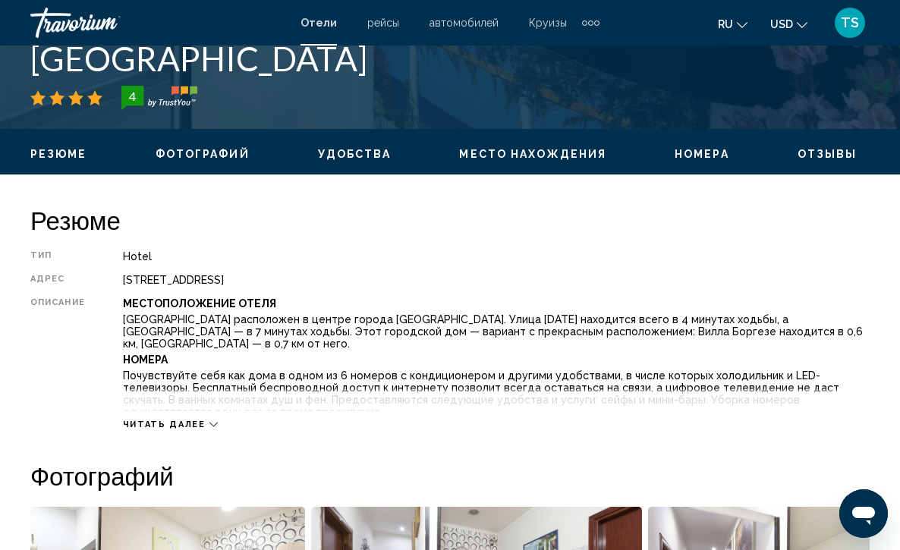
scroll to position [668, 0]
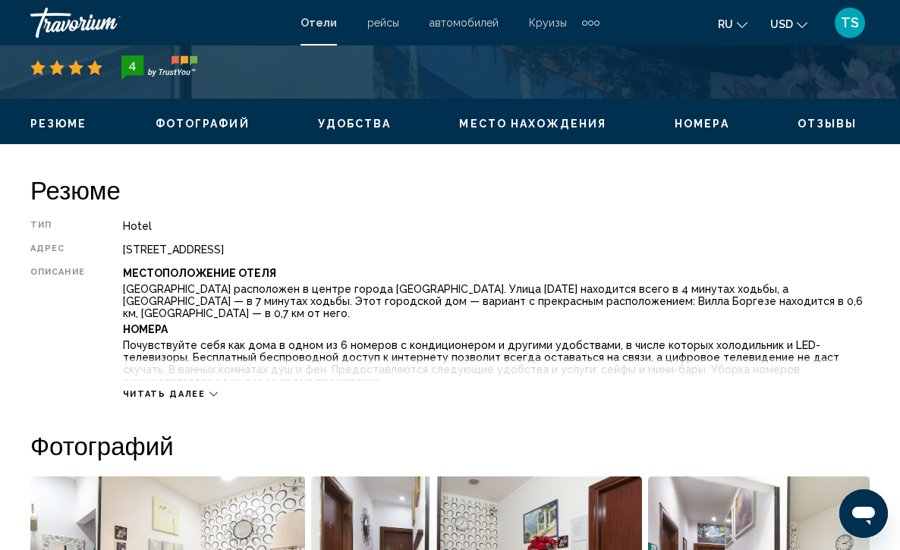
click at [209, 390] on icon "Main content" at bounding box center [213, 394] width 8 height 8
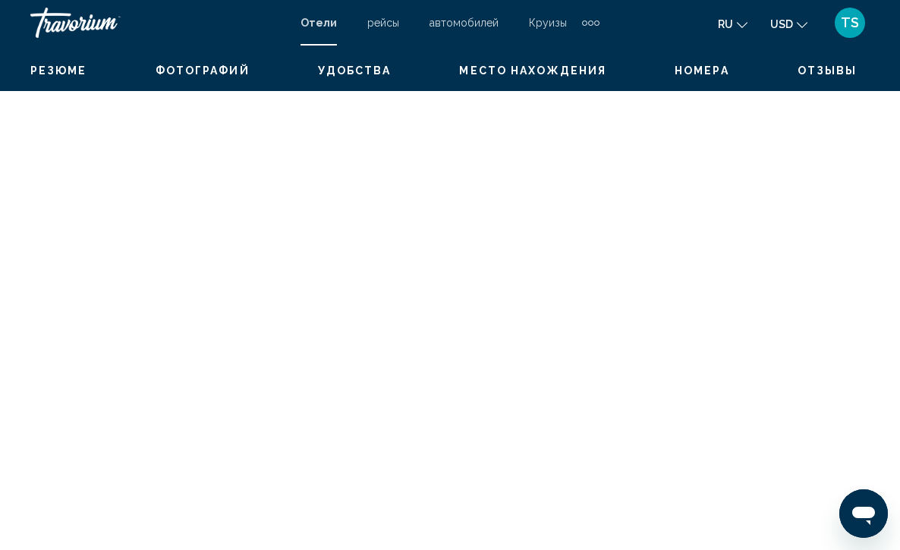
scroll to position [3238, 0]
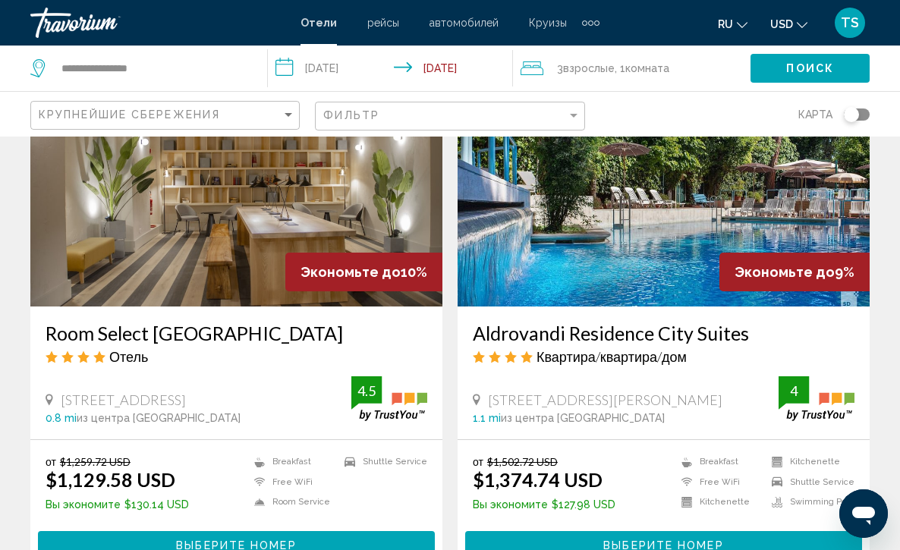
scroll to position [698, 0]
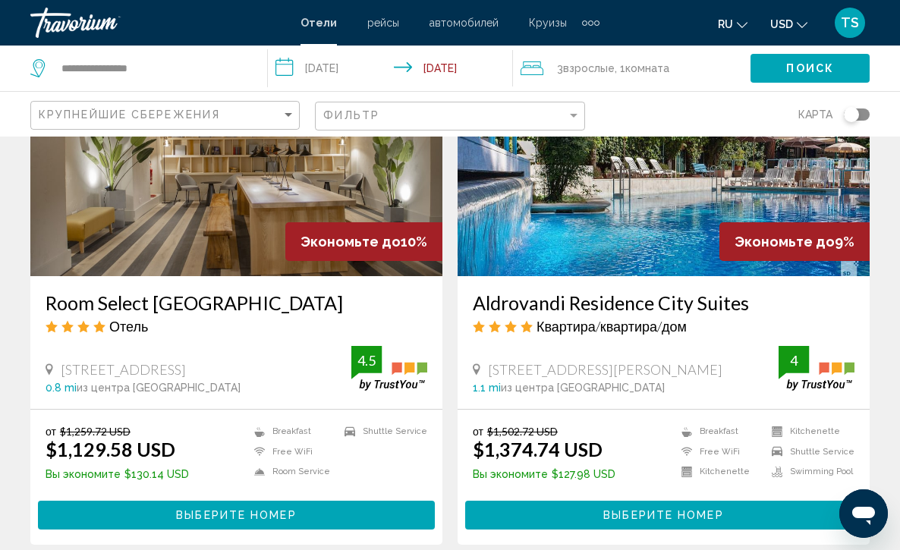
click at [247, 199] on img "Main content" at bounding box center [236, 154] width 412 height 243
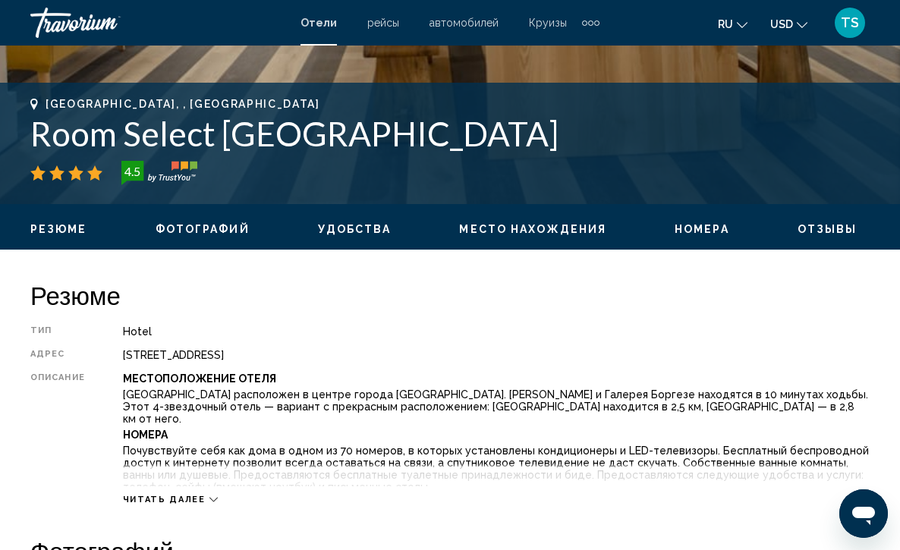
scroll to position [577, 0]
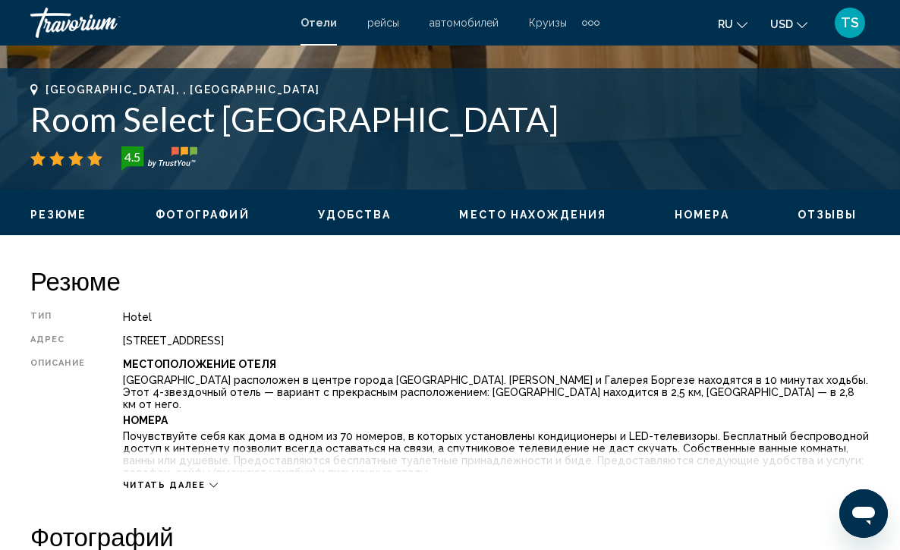
click at [209, 481] on icon "Main content" at bounding box center [213, 485] width 8 height 8
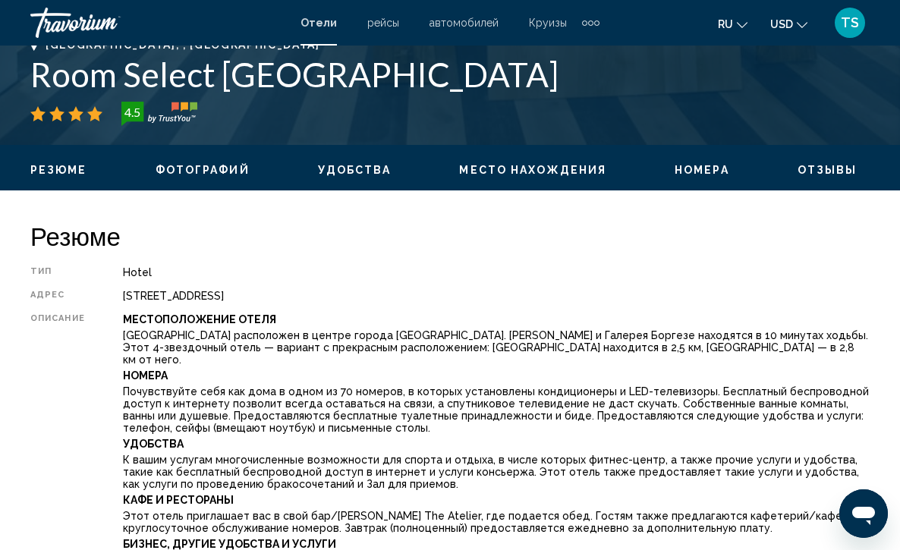
scroll to position [591, 0]
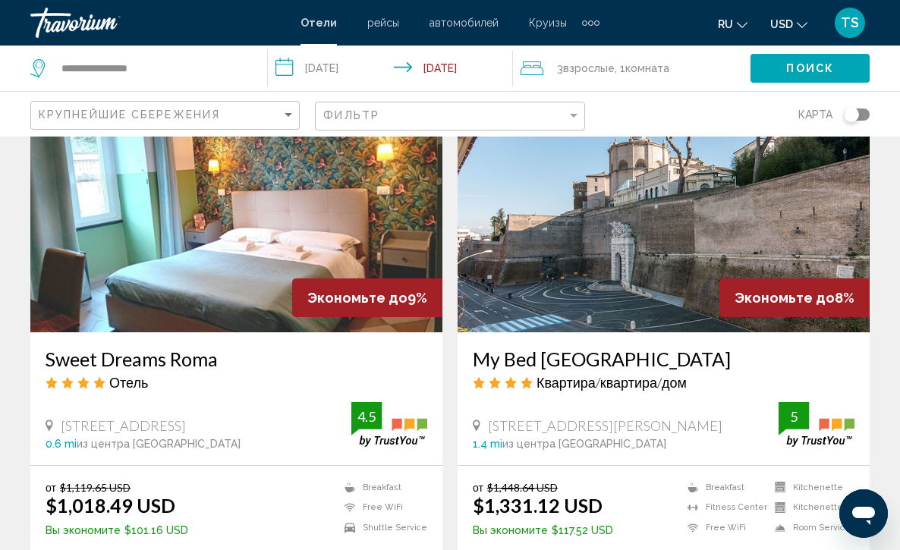
scroll to position [1153, 0]
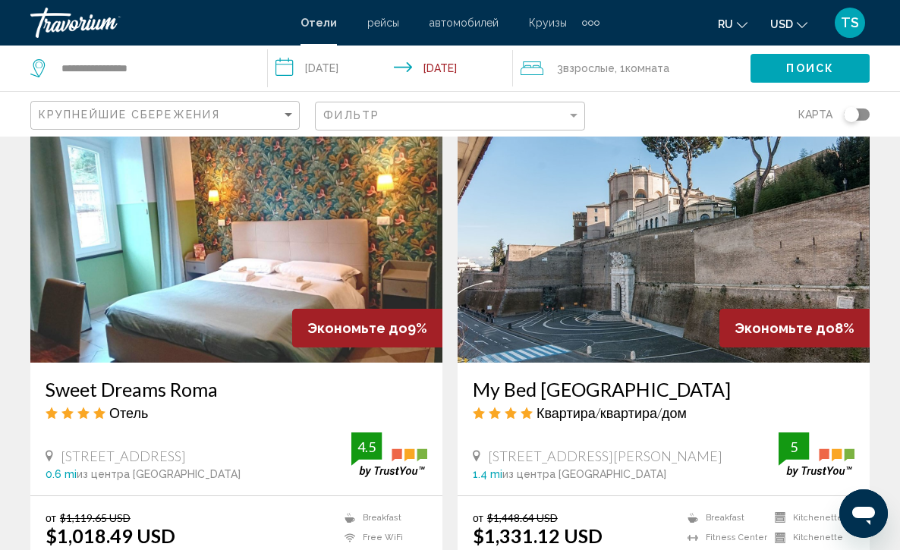
click at [262, 282] on img "Main content" at bounding box center [236, 241] width 412 height 243
